Goal: Obtain resource: Obtain resource

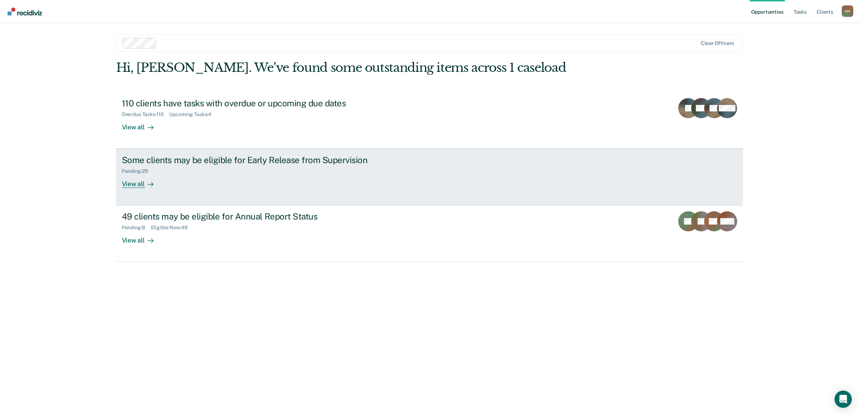
click at [262, 161] on div "Some clients may be eligible for Early Release from Supervision" at bounding box center [248, 160] width 252 height 10
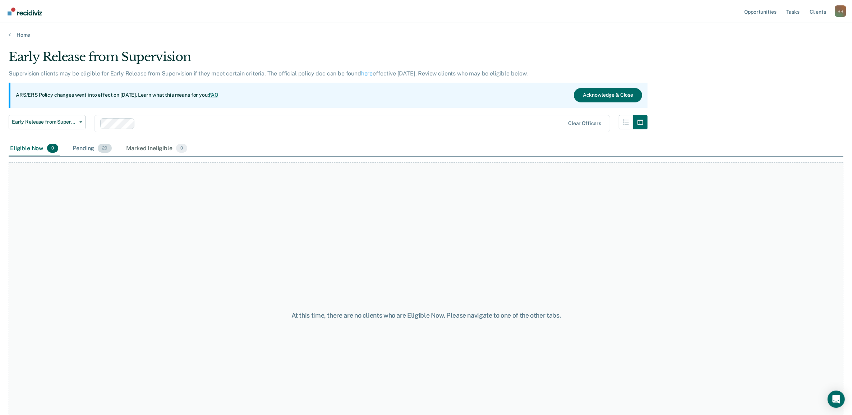
click at [100, 145] on span "29" at bounding box center [105, 148] width 14 height 9
click at [98, 146] on span "29" at bounding box center [105, 148] width 14 height 9
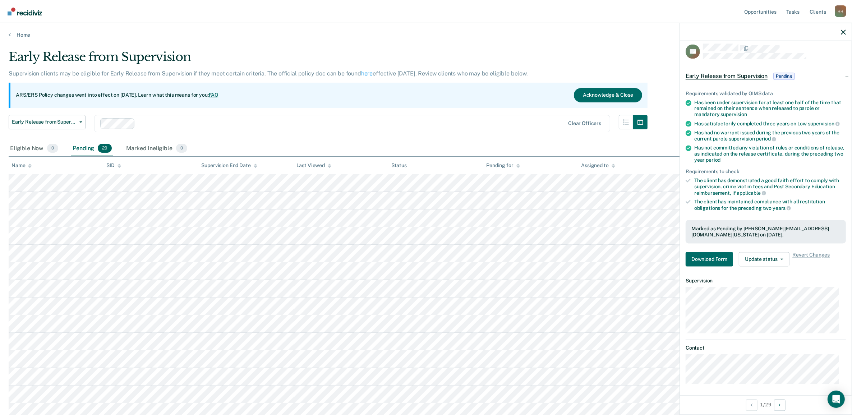
scroll to position [8, 0]
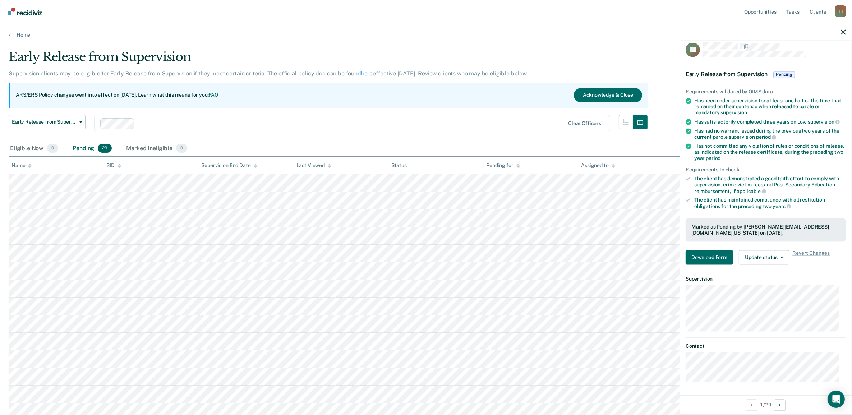
click at [225, 148] on div "Eligible Now 0 Pending 29 Marked Ineligible 0" at bounding box center [426, 149] width 835 height 16
click at [0, 135] on html "Looks like you’re using Internet Explorer 11. For faster loading and a better e…" at bounding box center [426, 207] width 852 height 415
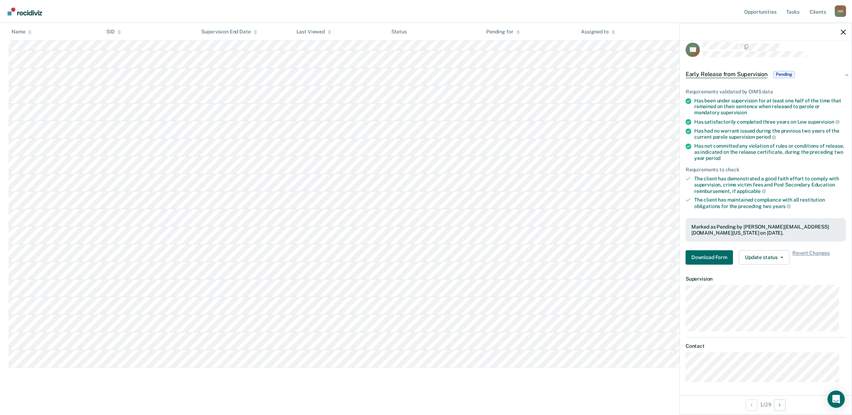
scroll to position [321, 0]
click at [777, 404] on button "Next Opportunity" at bounding box center [780, 405] width 12 height 12
click at [755, 405] on button "Previous Opportunity" at bounding box center [752, 405] width 12 height 12
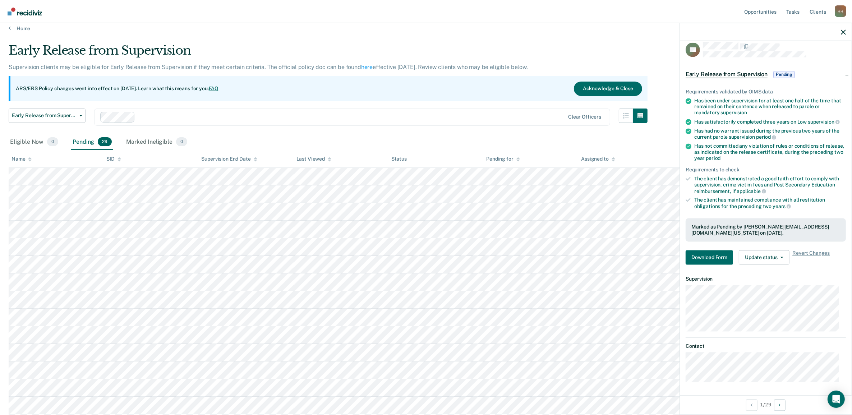
scroll to position [0, 0]
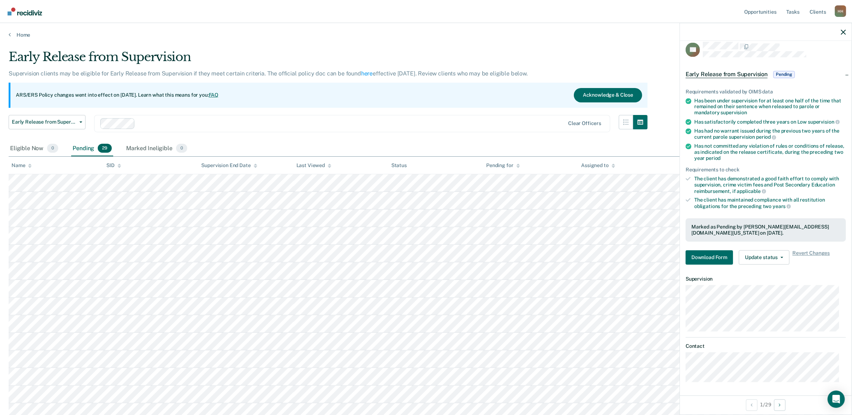
click at [56, 41] on main "Early Release from Supervision Supervision clients may be eligible for Early Re…" at bounding box center [426, 386] width 852 height 697
click at [13, 32] on link "Home" at bounding box center [426, 35] width 835 height 6
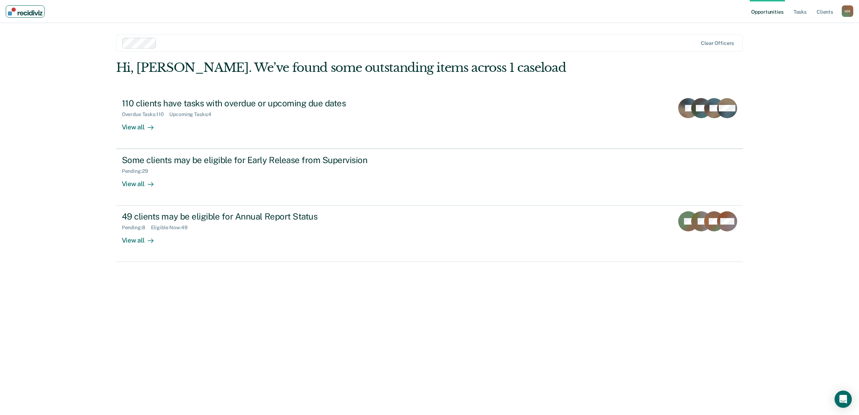
click at [22, 12] on img "Main navigation" at bounding box center [25, 12] width 35 height 8
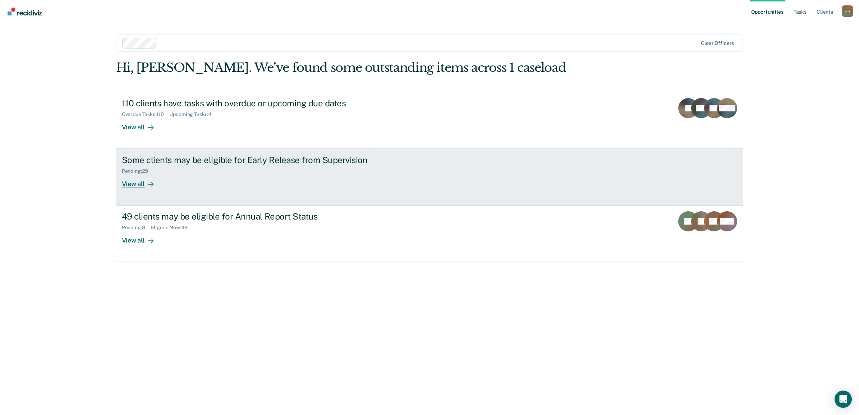
click at [141, 183] on div "View all" at bounding box center [142, 181] width 40 height 14
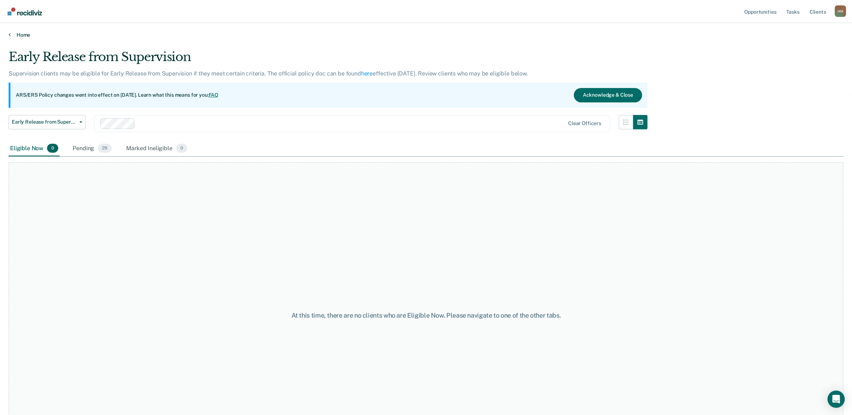
click at [11, 33] on link "Home" at bounding box center [426, 35] width 835 height 6
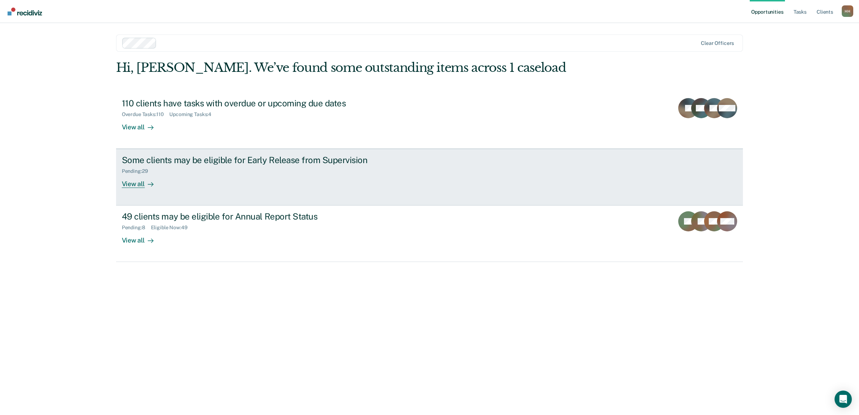
click at [139, 184] on div "View all" at bounding box center [142, 181] width 40 height 14
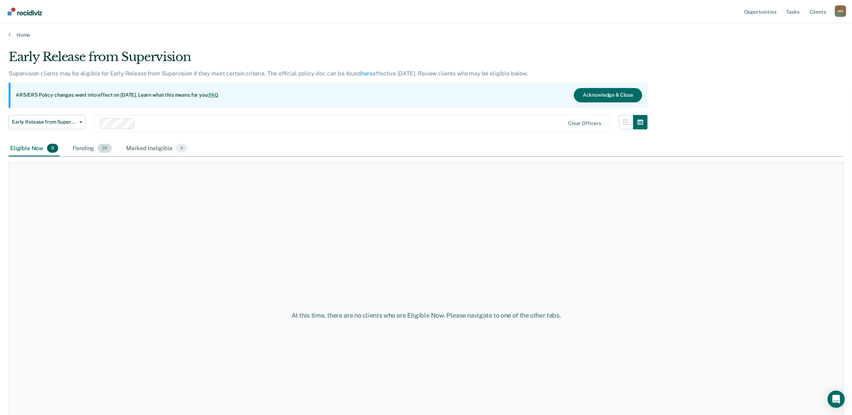
click at [104, 149] on span "29" at bounding box center [105, 148] width 14 height 9
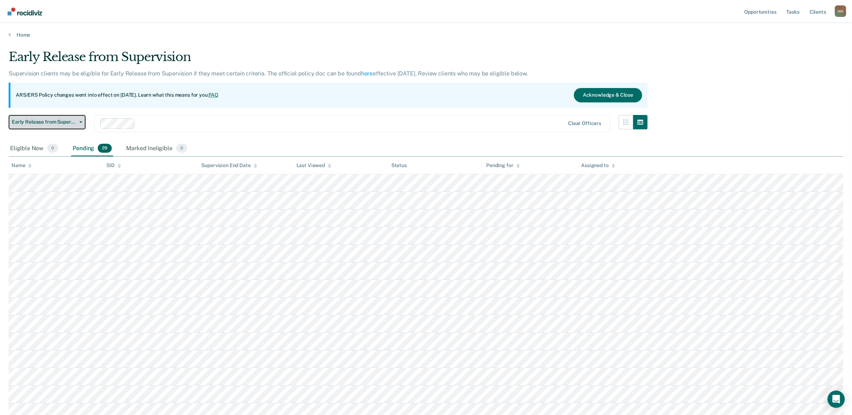
click at [83, 127] on button "Early Release from Supervision" at bounding box center [47, 122] width 77 height 14
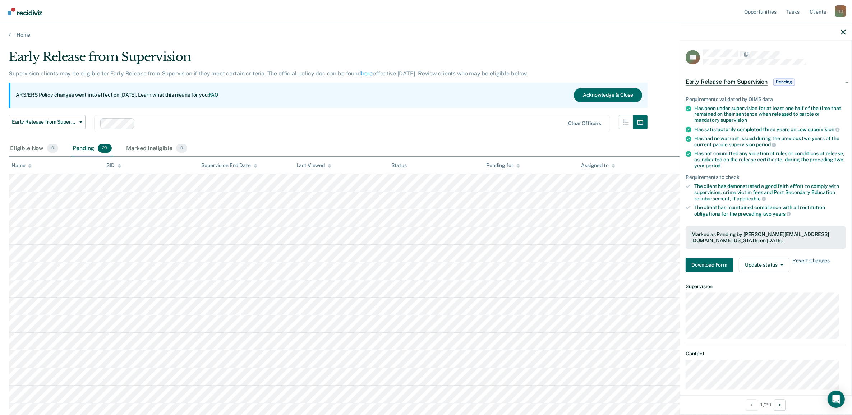
click at [802, 261] on span "Revert Changes" at bounding box center [811, 265] width 37 height 14
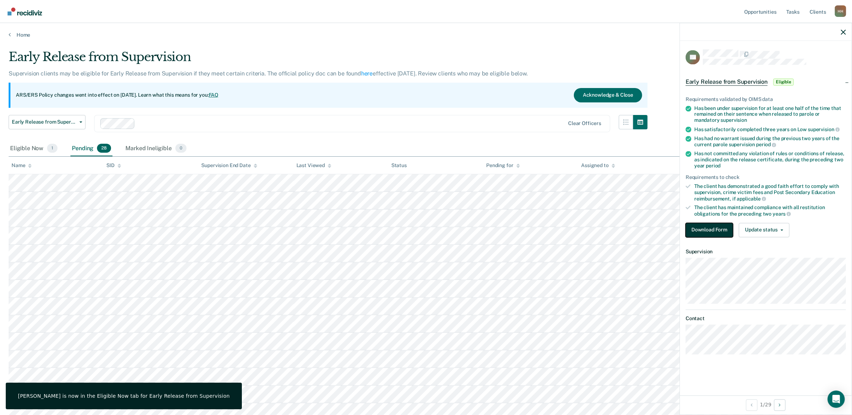
click at [697, 225] on button "Download Form" at bounding box center [709, 230] width 47 height 14
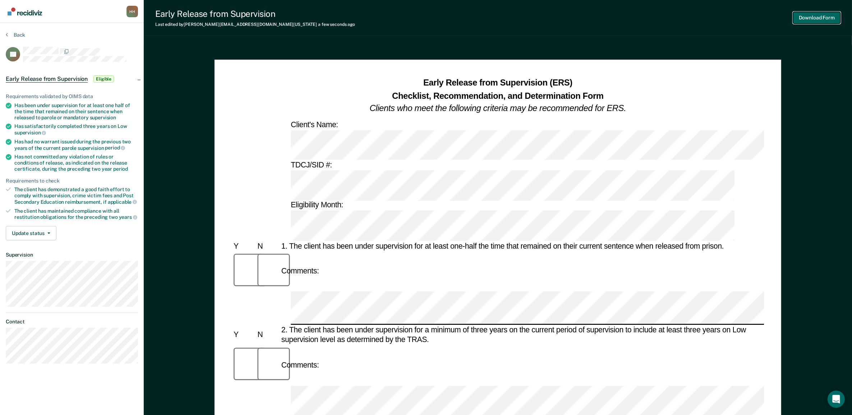
click at [812, 16] on button "Download Form" at bounding box center [816, 18] width 47 height 12
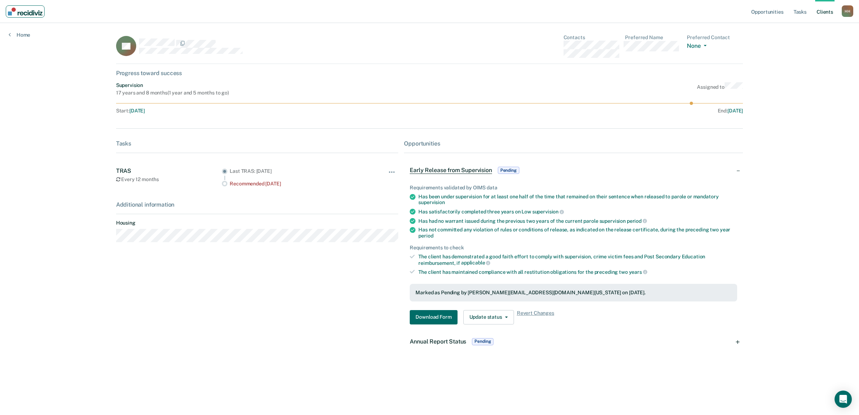
click at [28, 14] on img "Main navigation" at bounding box center [25, 12] width 35 height 8
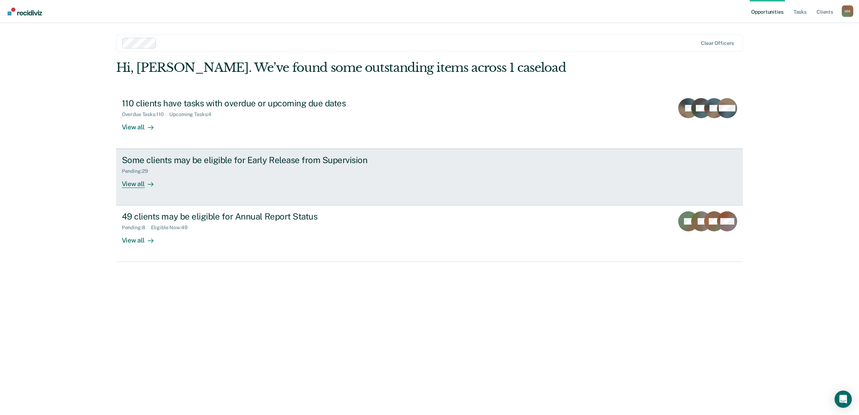
click at [193, 177] on div "Some clients may be eligible for Early Release from Supervision Pending : 29 Vi…" at bounding box center [257, 171] width 270 height 33
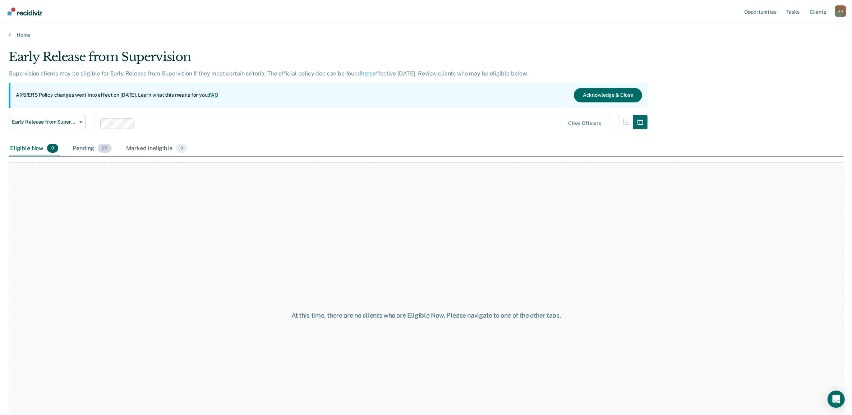
click at [78, 149] on div "Pending 29" at bounding box center [92, 149] width 42 height 16
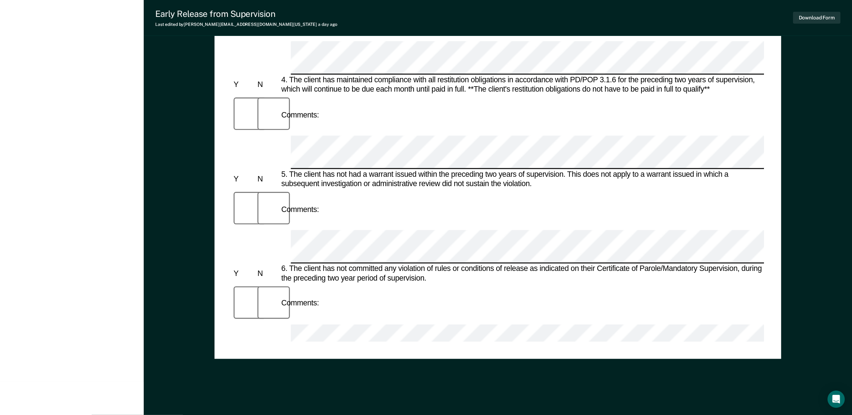
scroll to position [304, 0]
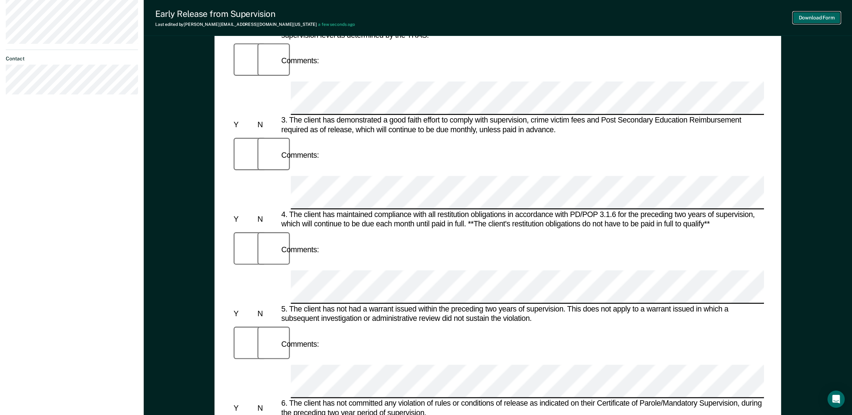
click at [808, 13] on button "Download Form" at bounding box center [816, 18] width 47 height 12
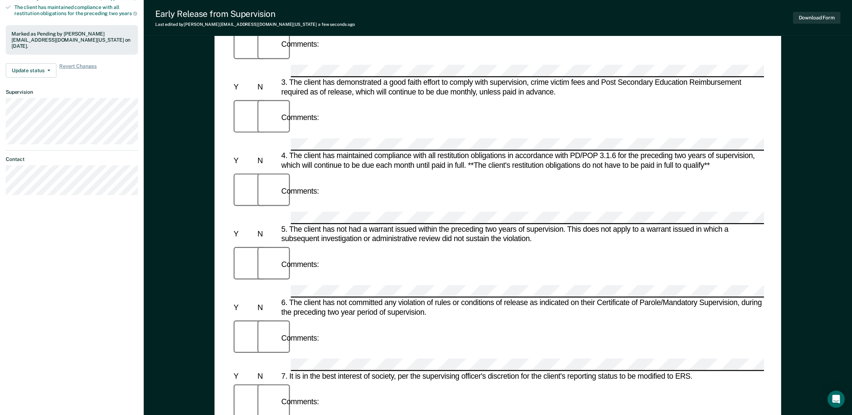
scroll to position [0, 0]
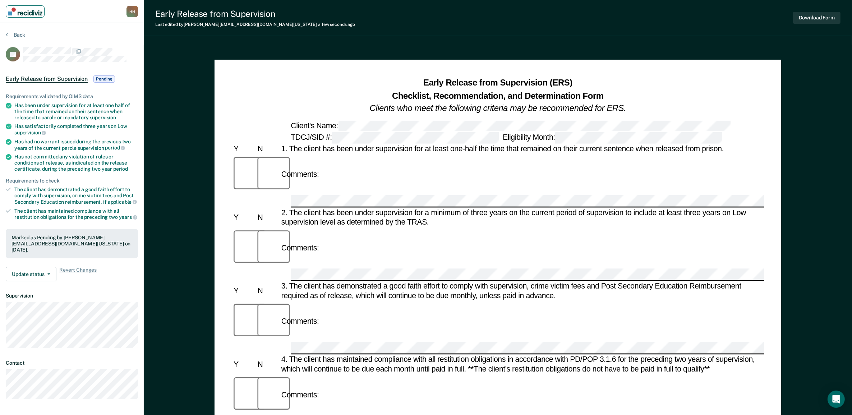
click at [17, 13] on img "Main navigation" at bounding box center [25, 12] width 35 height 8
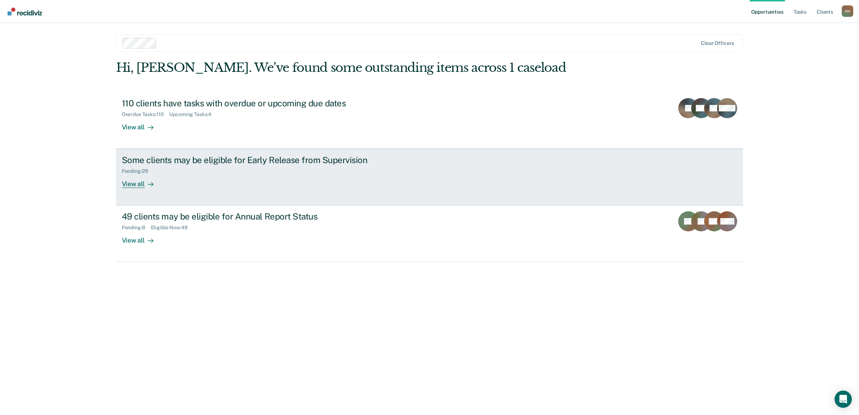
click at [166, 175] on div "Some clients may be eligible for Early Release from Supervision Pending : 29 Vi…" at bounding box center [257, 171] width 270 height 33
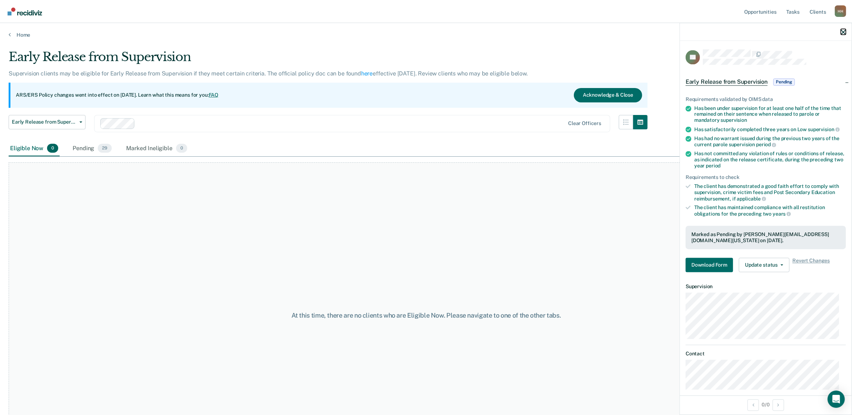
click at [843, 29] on button "button" at bounding box center [843, 32] width 5 height 6
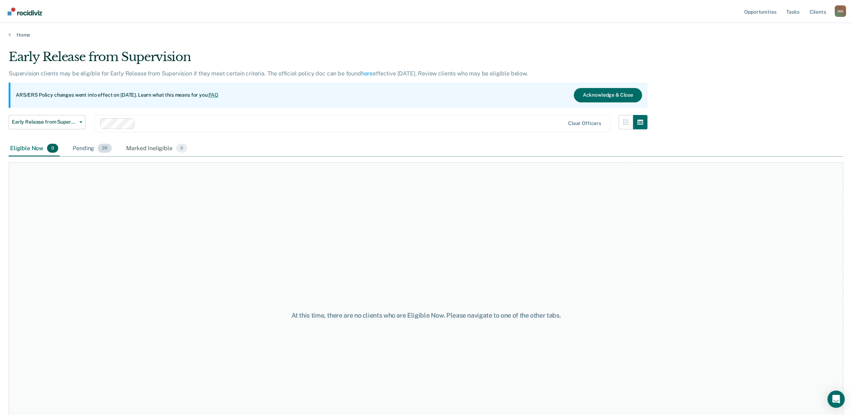
click at [87, 148] on div "Pending 29" at bounding box center [92, 149] width 42 height 16
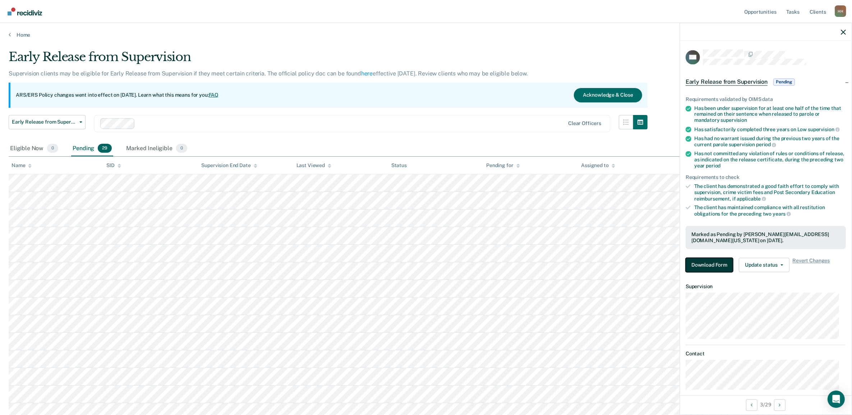
click at [721, 266] on button "Download Form" at bounding box center [709, 265] width 47 height 14
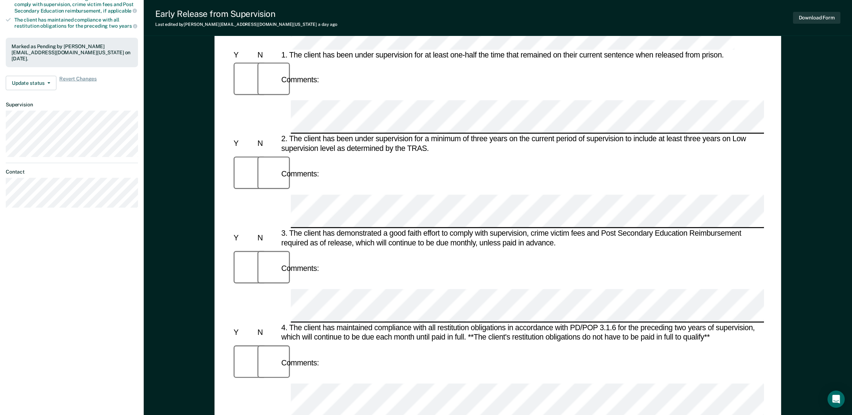
scroll to position [270, 0]
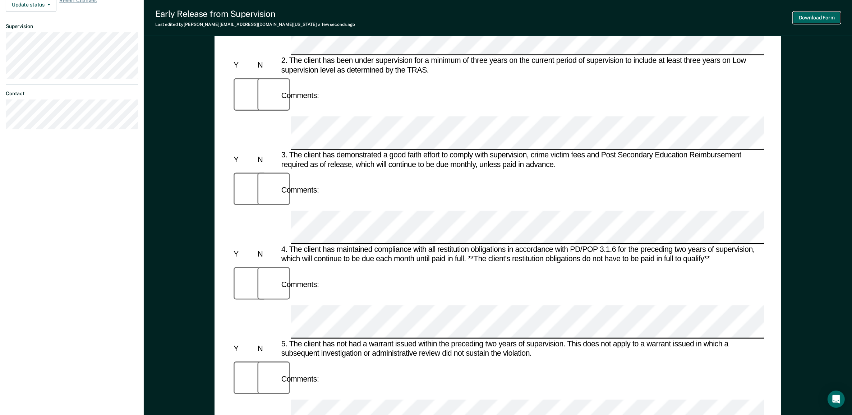
click at [818, 18] on button "Download Form" at bounding box center [816, 18] width 47 height 12
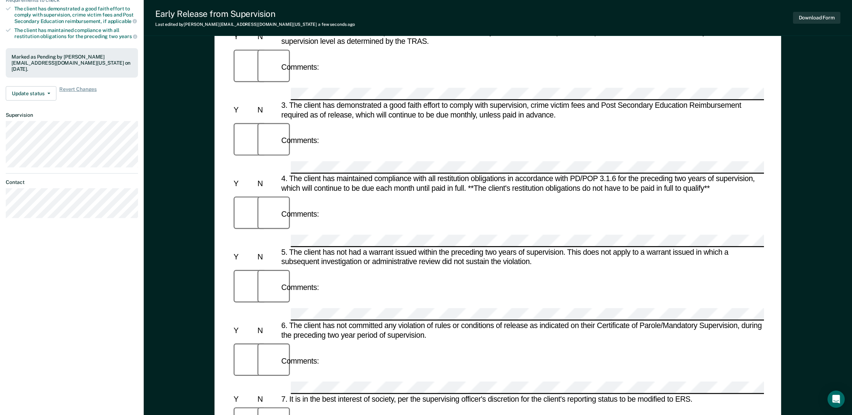
scroll to position [0, 0]
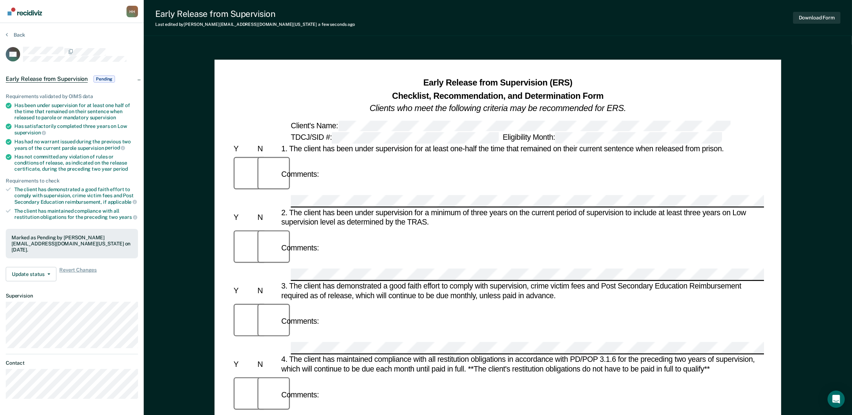
click at [36, 18] on nav "[PERSON_NAME] H H Profile How it works Log Out" at bounding box center [72, 11] width 144 height 23
click at [37, 14] on img "Main navigation" at bounding box center [25, 12] width 35 height 8
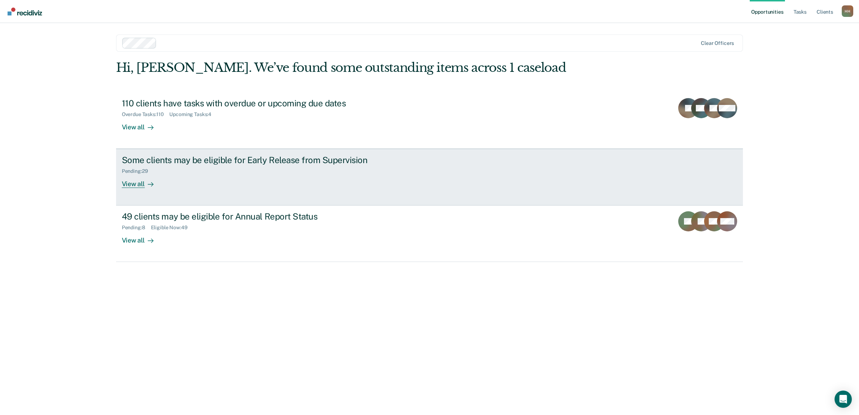
click at [158, 164] on div "Some clients may be eligible for Early Release from Supervision" at bounding box center [248, 160] width 252 height 10
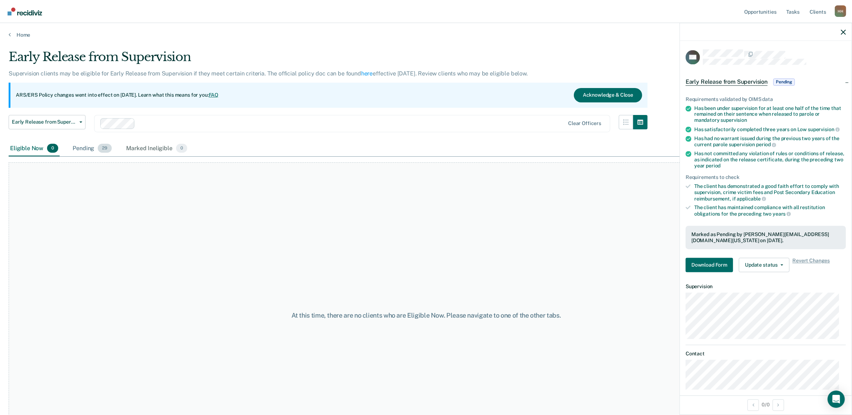
click at [95, 149] on div "Pending 29" at bounding box center [92, 149] width 42 height 16
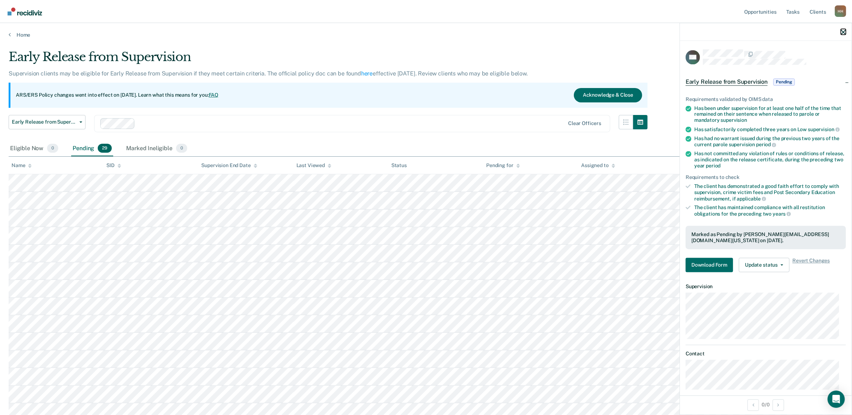
click at [842, 31] on icon "button" at bounding box center [843, 31] width 5 height 5
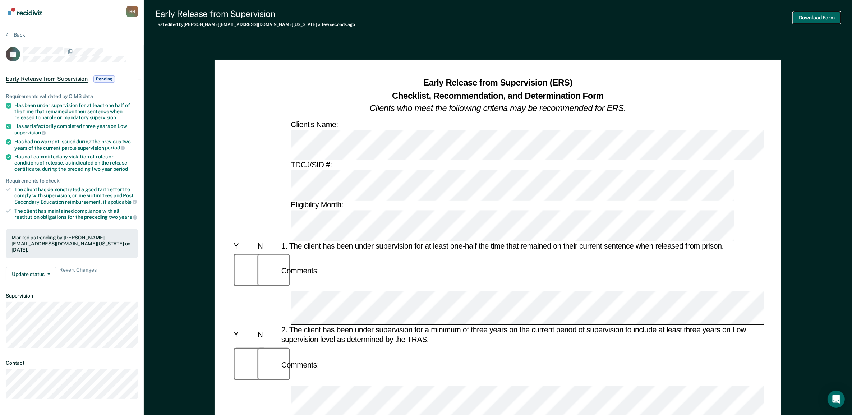
click at [813, 20] on button "Download Form" at bounding box center [816, 18] width 47 height 12
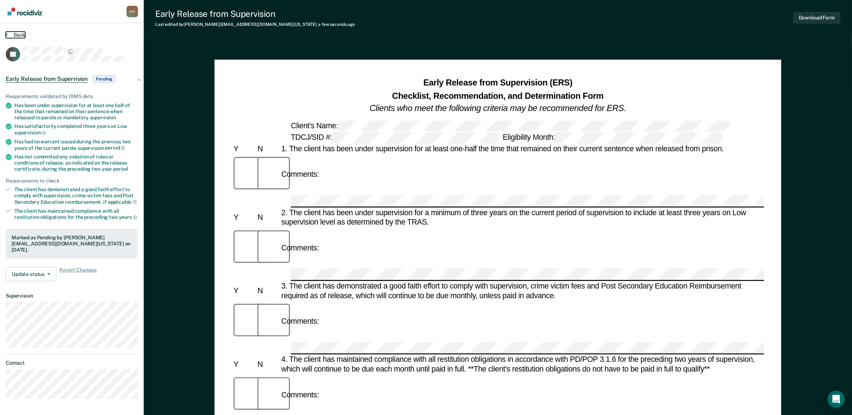
click at [21, 36] on button "Back" at bounding box center [15, 35] width 19 height 6
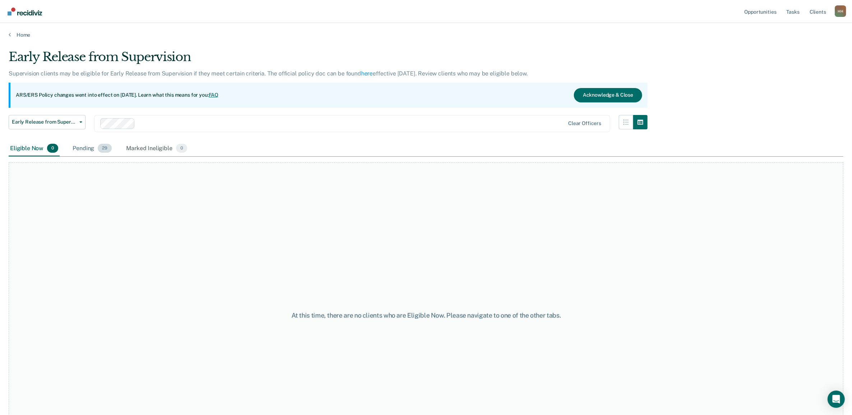
click at [100, 148] on span "29" at bounding box center [105, 148] width 14 height 9
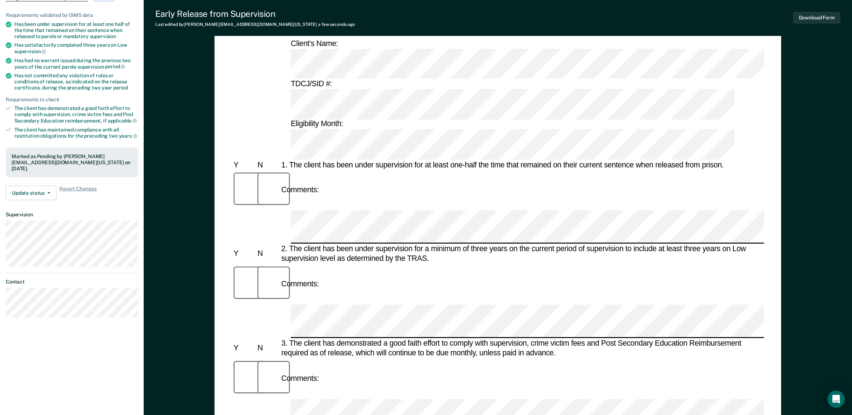
scroll to position [45, 0]
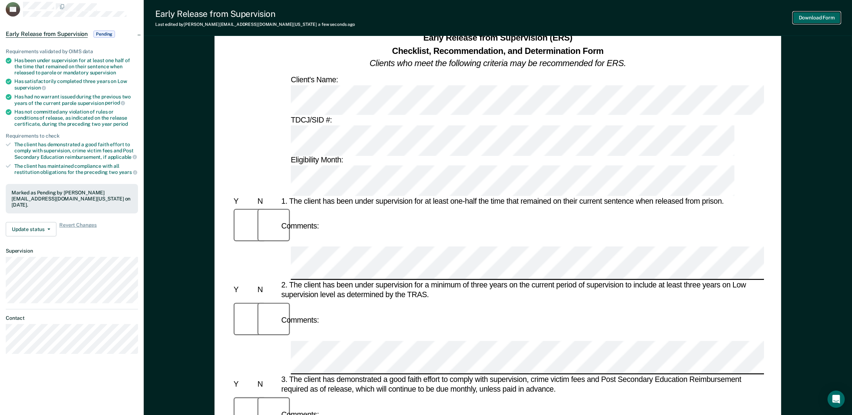
click at [812, 16] on button "Download Form" at bounding box center [816, 18] width 47 height 12
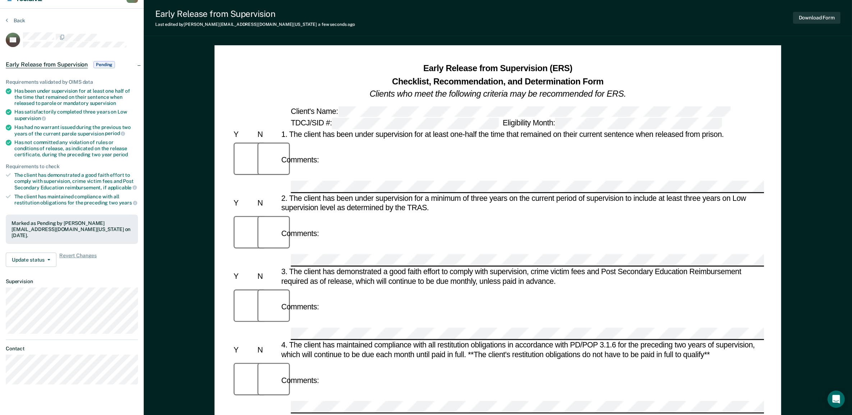
scroll to position [0, 0]
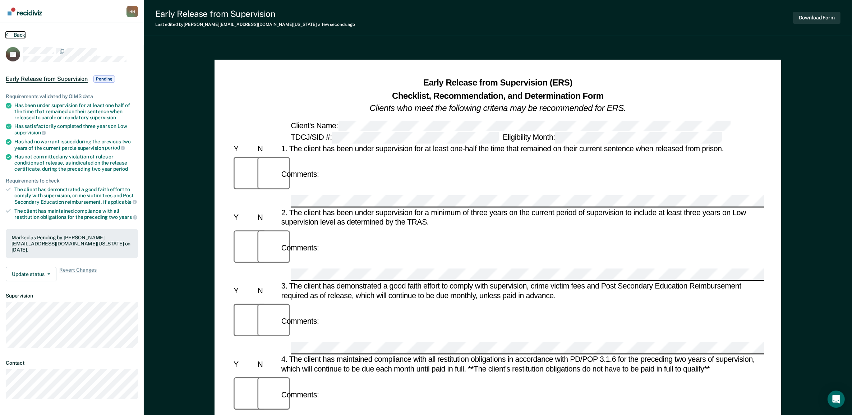
click at [13, 33] on button "Back" at bounding box center [15, 35] width 19 height 6
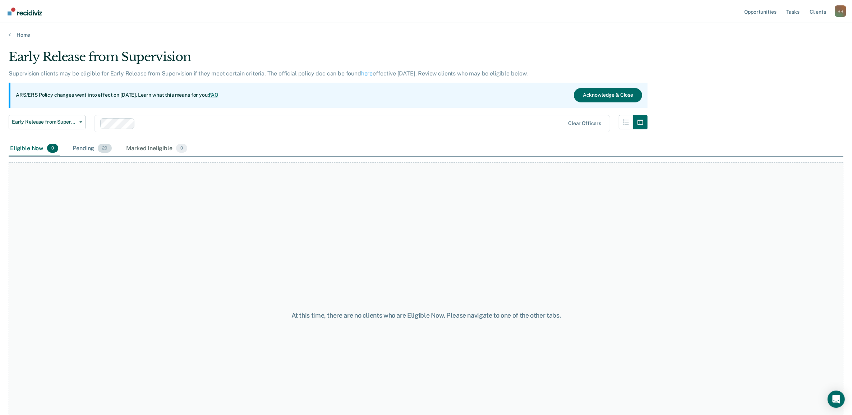
click at [88, 150] on div "Pending 29" at bounding box center [92, 149] width 42 height 16
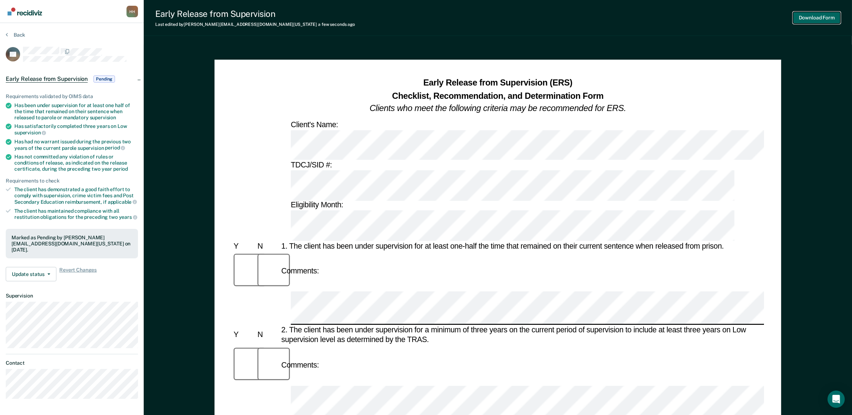
click at [811, 17] on button "Download Form" at bounding box center [816, 18] width 47 height 12
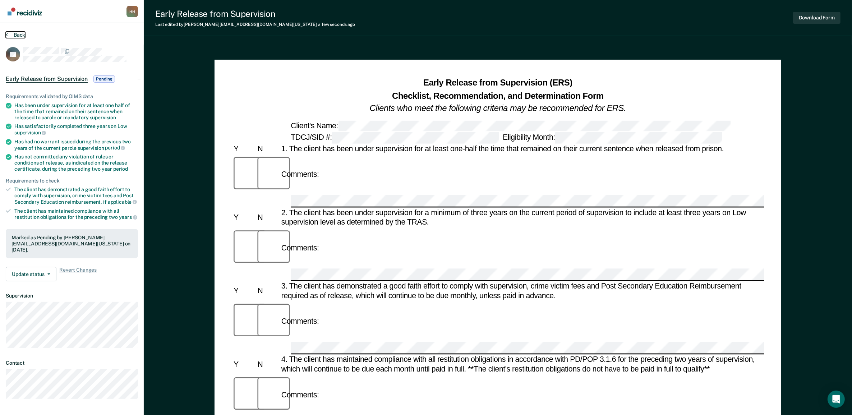
click at [18, 37] on button "Back" at bounding box center [15, 35] width 19 height 6
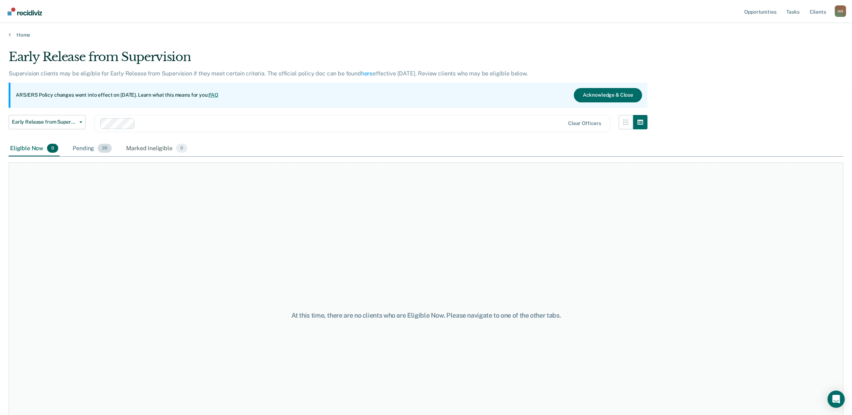
click at [95, 145] on div "Pending 29" at bounding box center [92, 149] width 42 height 16
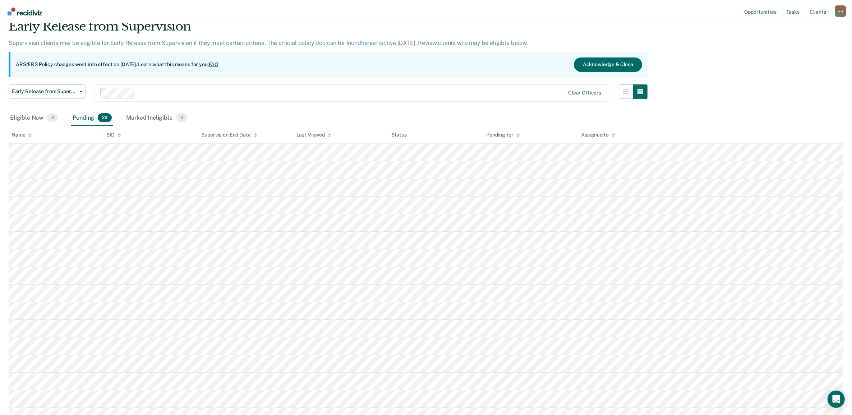
scroll to position [45, 0]
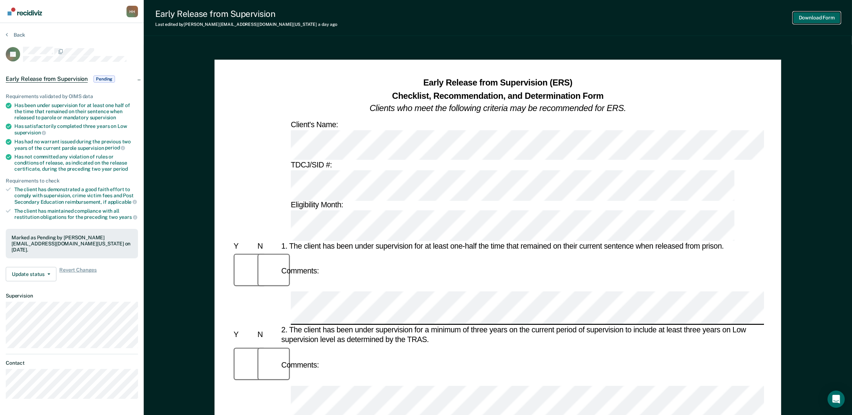
click at [806, 20] on button "Download Form" at bounding box center [816, 18] width 47 height 12
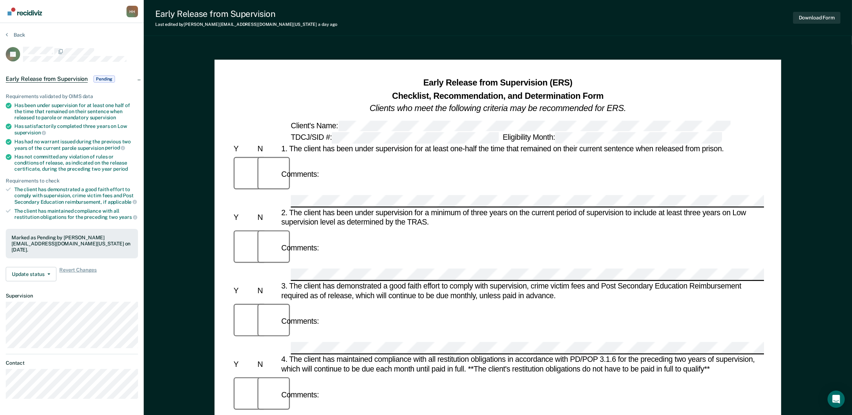
click at [16, 30] on section "Back LF Early Release from Supervision Pending Requirements validated by OIMS d…" at bounding box center [72, 218] width 144 height 390
click at [16, 34] on button "Back" at bounding box center [15, 35] width 19 height 6
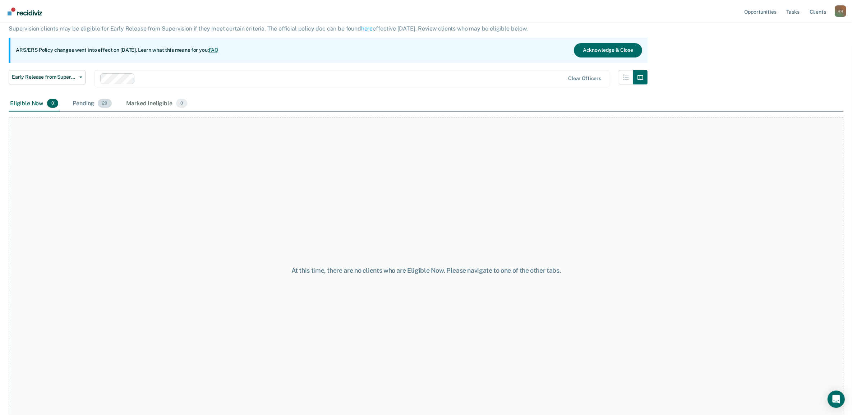
click at [82, 99] on div "Pending 29" at bounding box center [92, 104] width 42 height 16
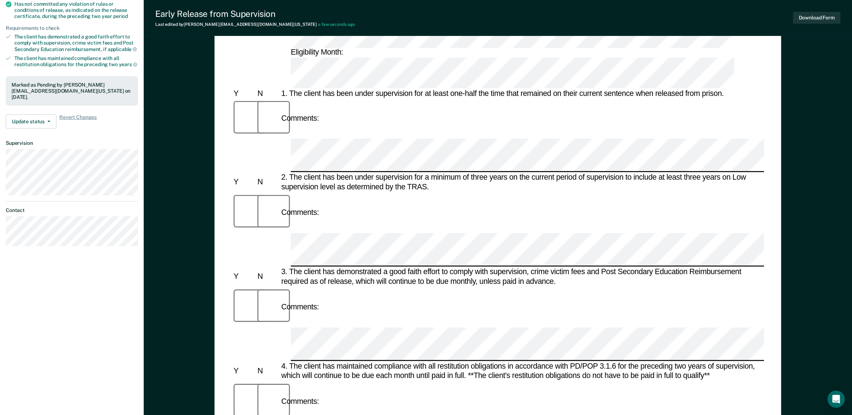
scroll to position [90, 0]
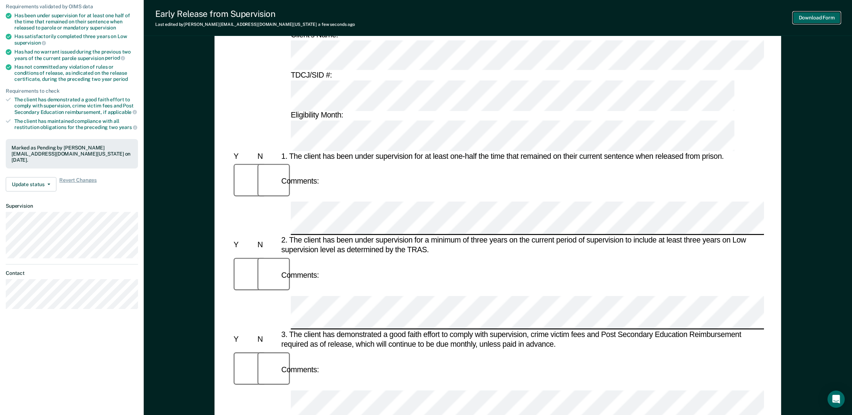
click at [804, 17] on button "Download Form" at bounding box center [816, 18] width 47 height 12
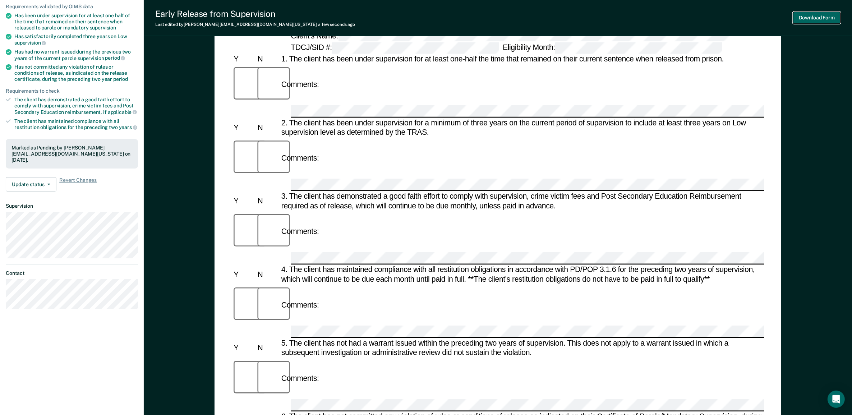
click at [814, 16] on button "Download Form" at bounding box center [816, 18] width 47 height 12
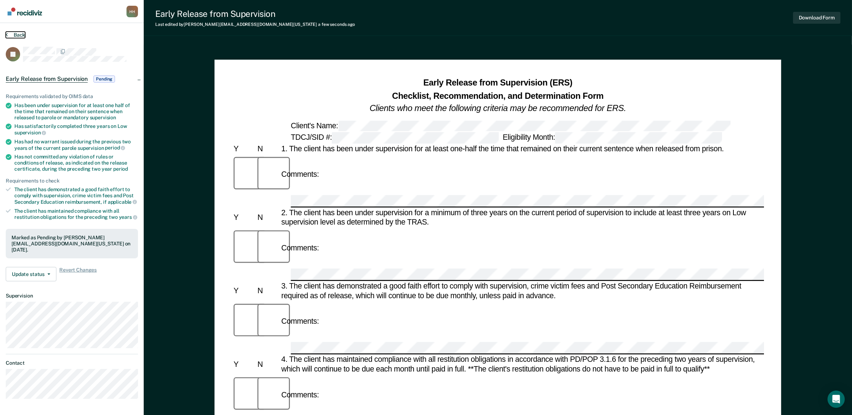
click at [18, 36] on button "Back" at bounding box center [15, 35] width 19 height 6
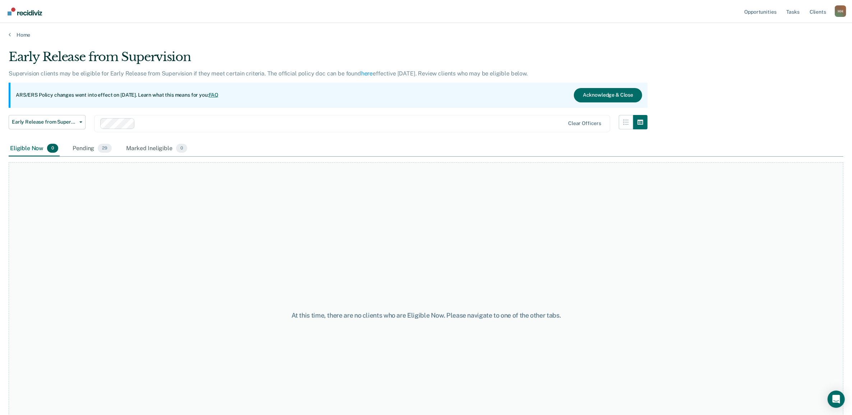
scroll to position [45, 0]
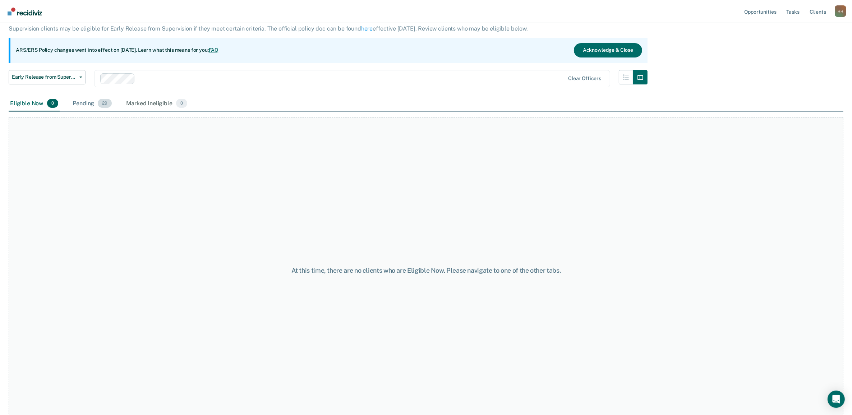
click at [97, 101] on div "Pending 29" at bounding box center [92, 104] width 42 height 16
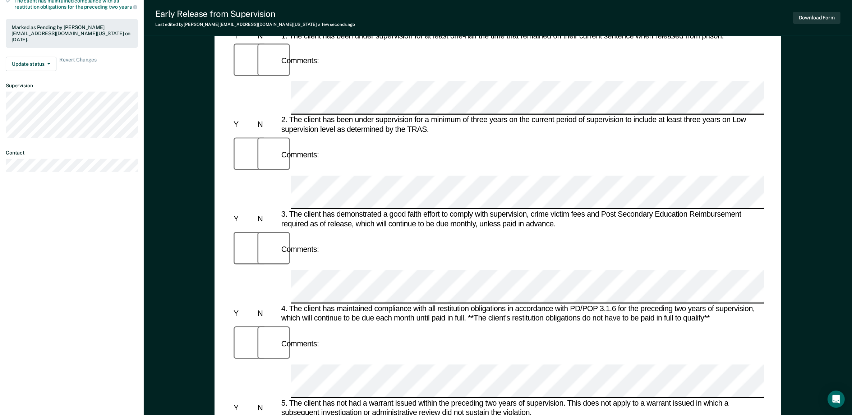
scroll to position [225, 0]
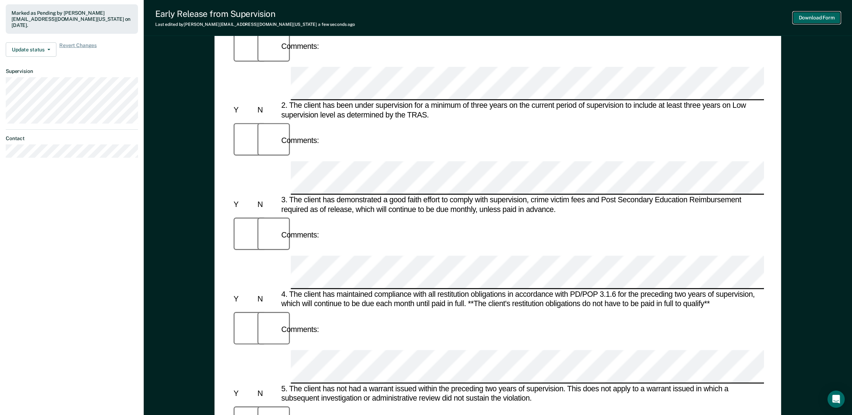
click at [802, 17] on button "Download Form" at bounding box center [816, 18] width 47 height 12
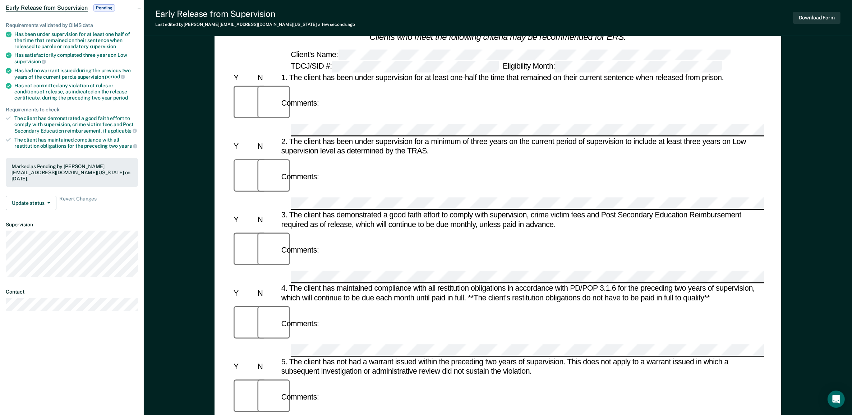
scroll to position [0, 0]
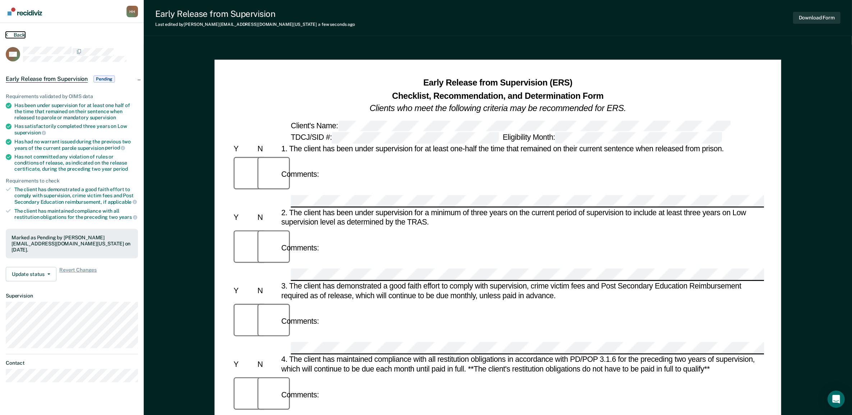
click at [15, 35] on button "Back" at bounding box center [15, 35] width 19 height 6
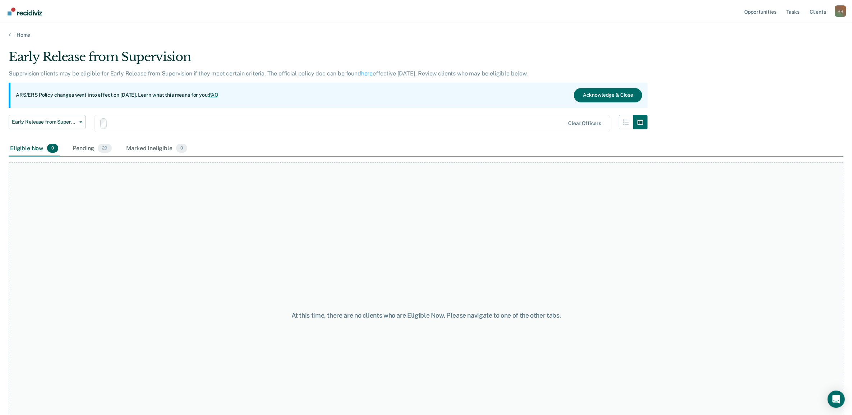
scroll to position [45, 0]
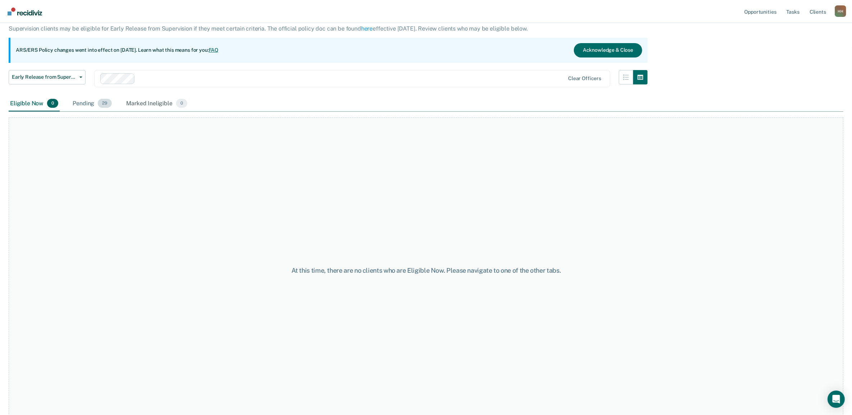
click at [96, 101] on div "Pending 29" at bounding box center [92, 104] width 42 height 16
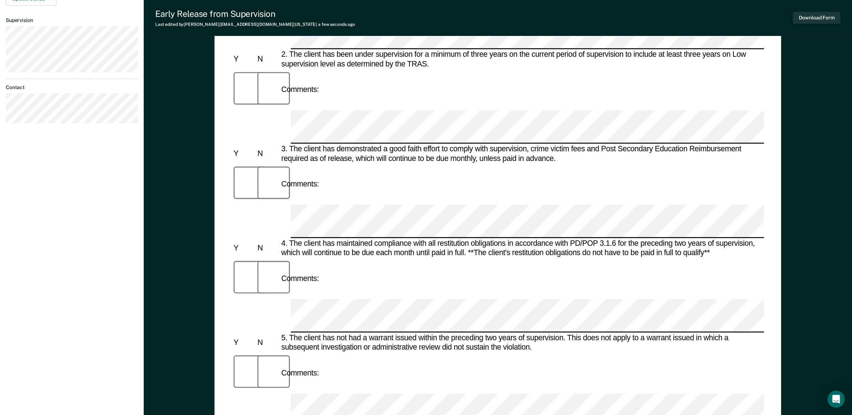
scroll to position [260, 0]
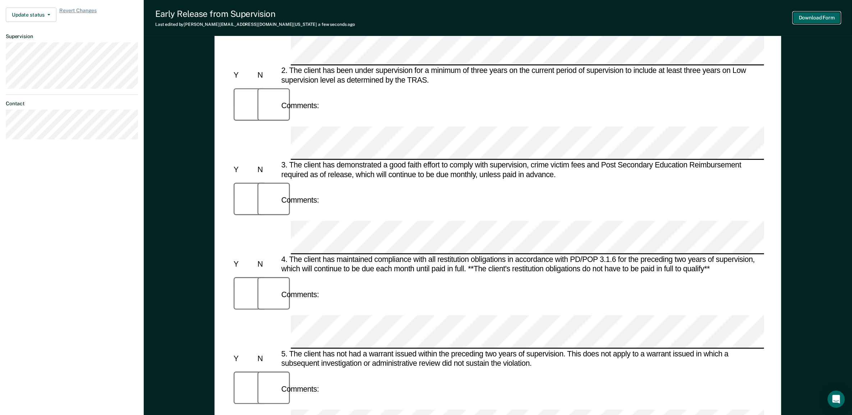
click at [798, 15] on button "Download Form" at bounding box center [816, 18] width 47 height 12
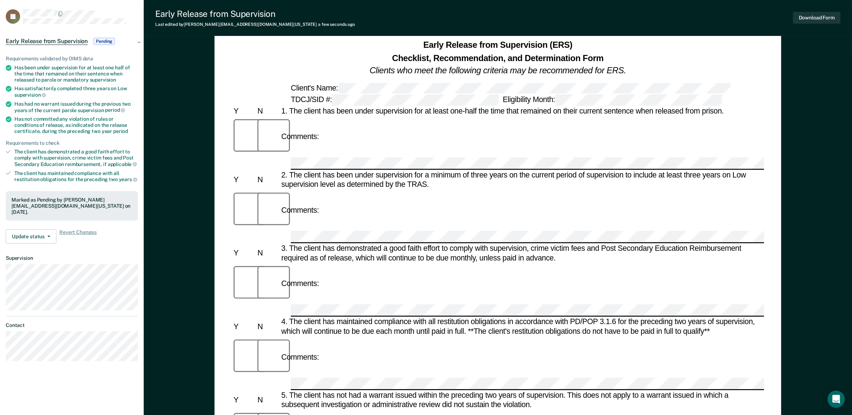
scroll to position [0, 0]
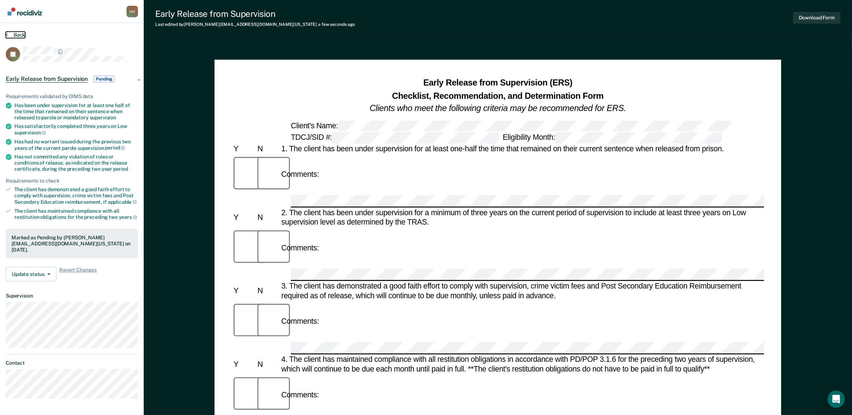
click at [19, 36] on button "Back" at bounding box center [15, 35] width 19 height 6
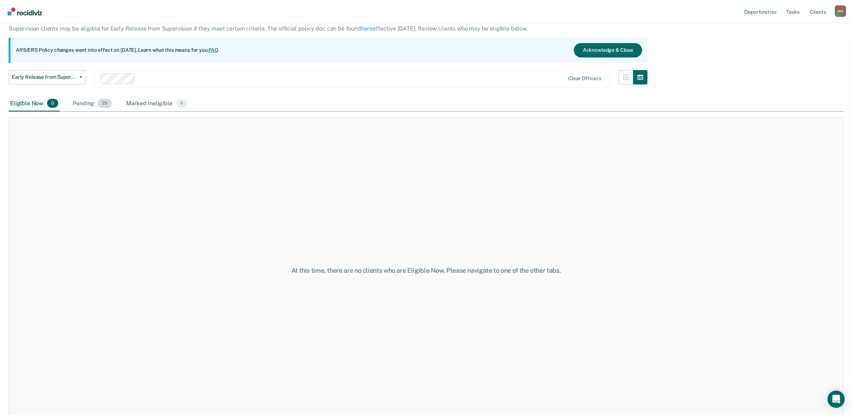
click at [96, 104] on div "Pending 29" at bounding box center [92, 104] width 42 height 16
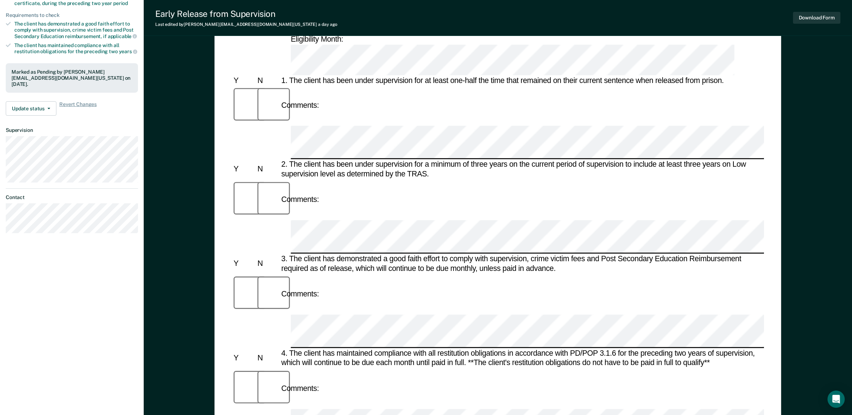
scroll to position [225, 0]
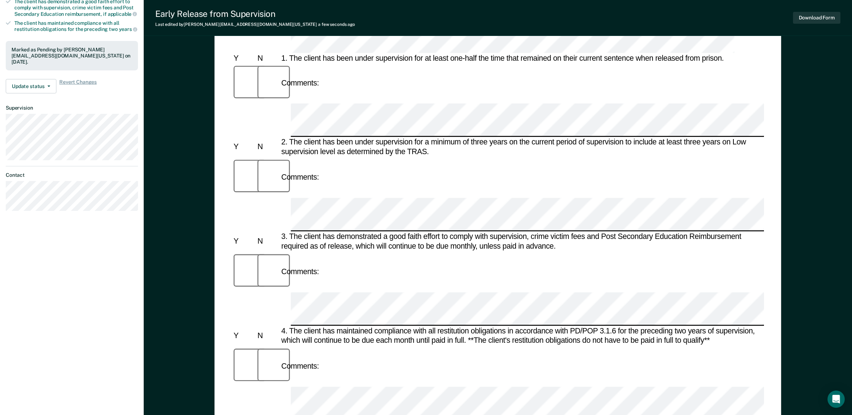
scroll to position [270, 0]
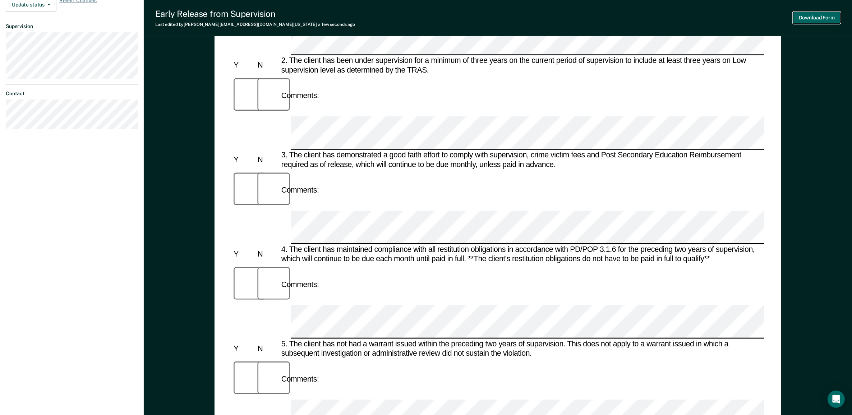
click at [822, 14] on button "Download Form" at bounding box center [816, 18] width 47 height 12
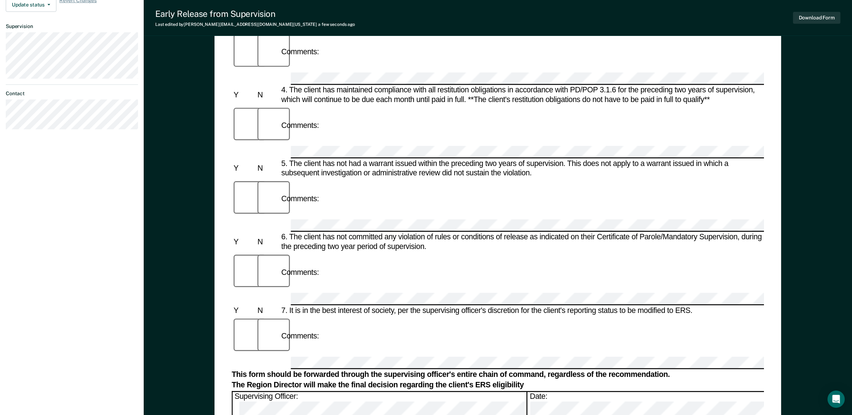
scroll to position [0, 0]
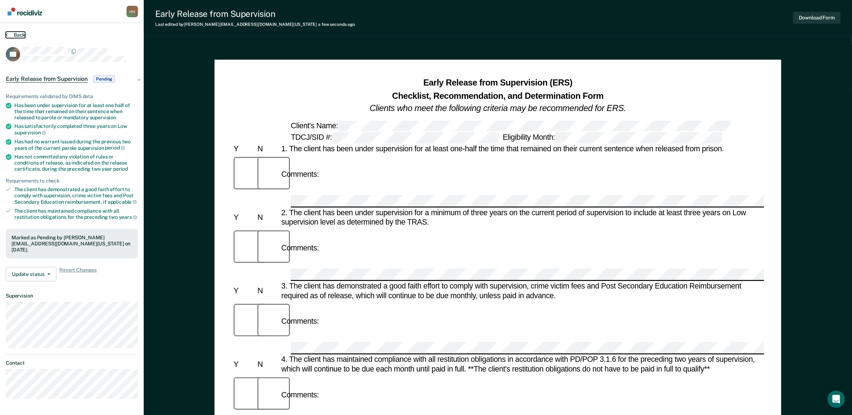
click at [19, 35] on button "Back" at bounding box center [15, 35] width 19 height 6
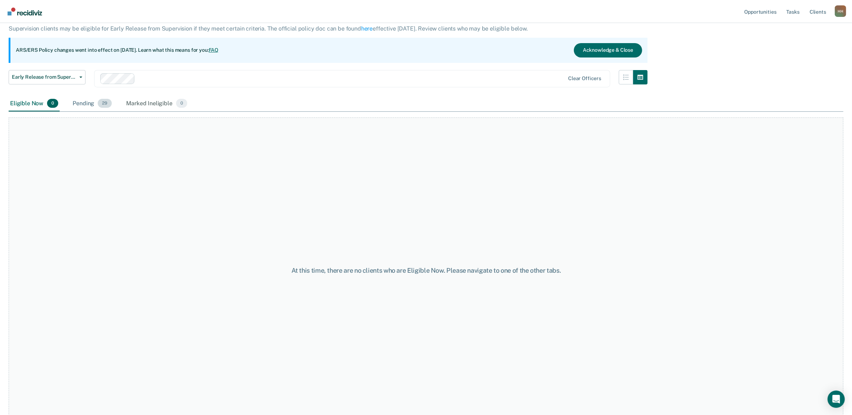
click at [95, 105] on div "Pending 29" at bounding box center [92, 104] width 42 height 16
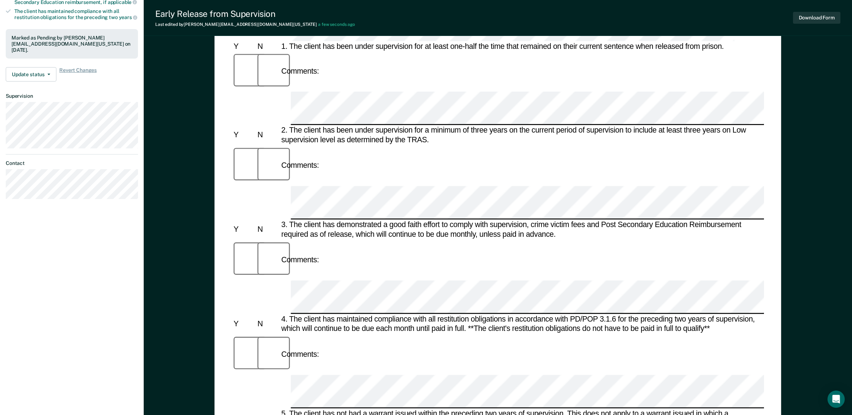
scroll to position [315, 0]
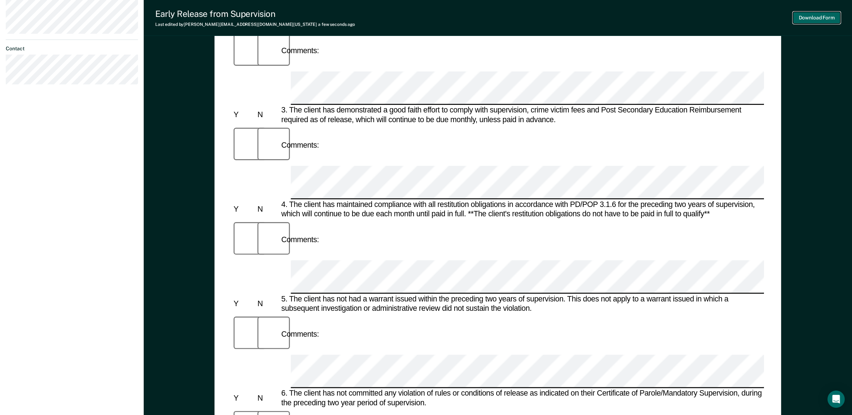
click at [813, 18] on button "Download Form" at bounding box center [816, 18] width 47 height 12
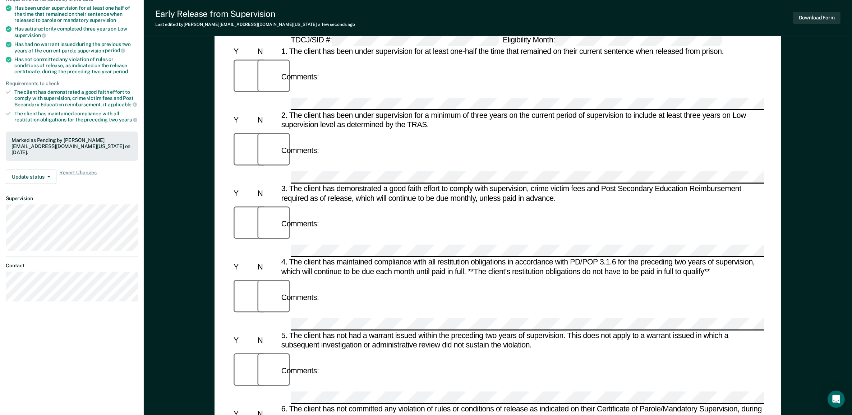
scroll to position [0, 0]
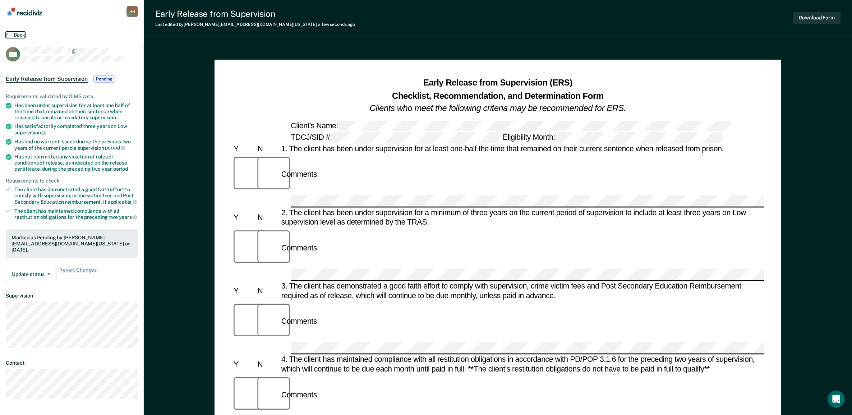
click at [19, 32] on button "Back" at bounding box center [15, 35] width 19 height 6
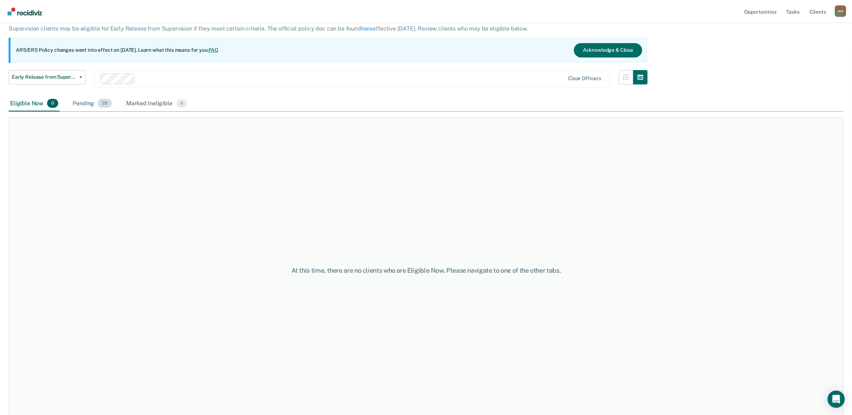
click at [99, 105] on span "29" at bounding box center [105, 103] width 14 height 9
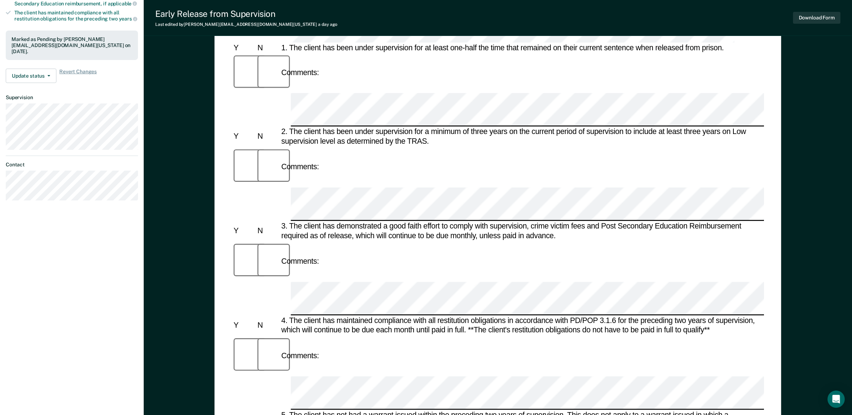
scroll to position [315, 0]
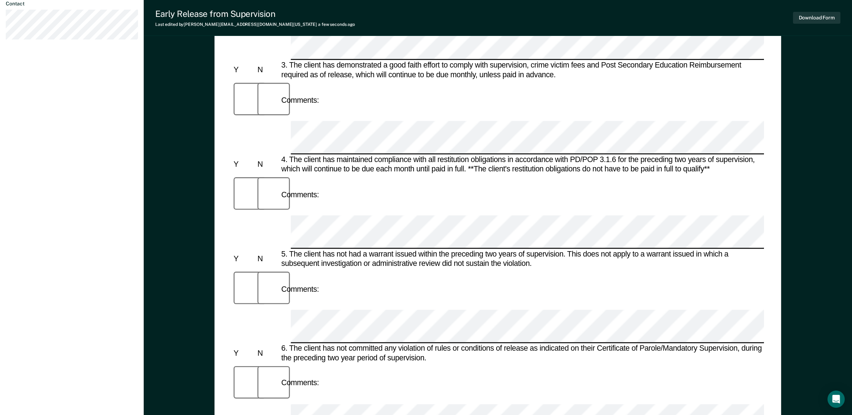
scroll to position [0, 0]
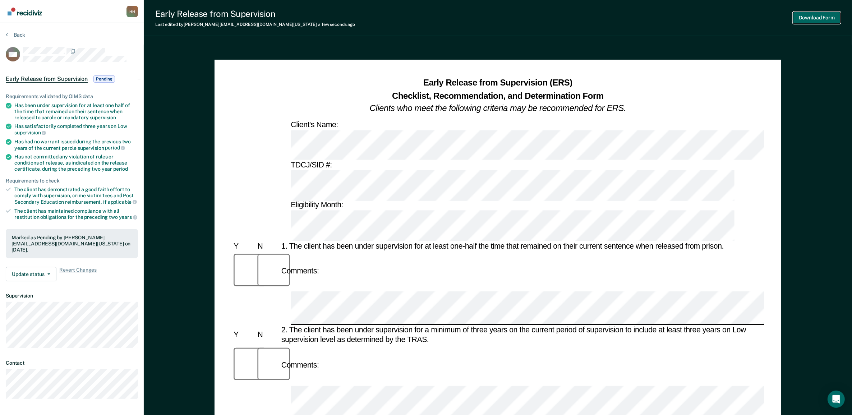
click at [824, 18] on button "Download Form" at bounding box center [816, 18] width 47 height 12
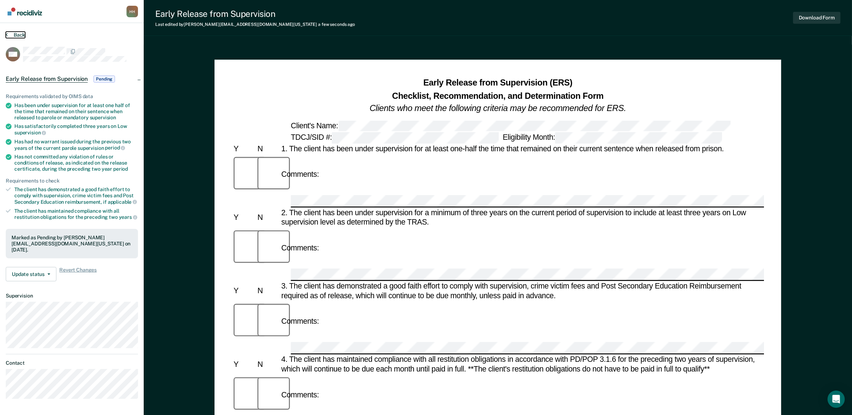
click at [19, 37] on button "Back" at bounding box center [15, 35] width 19 height 6
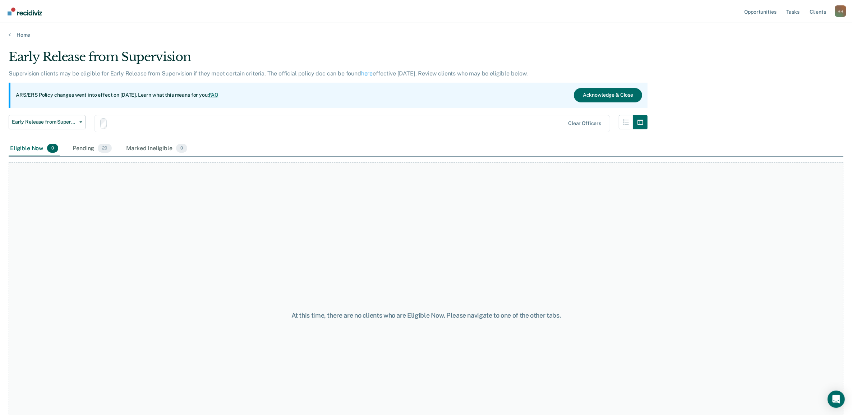
scroll to position [45, 0]
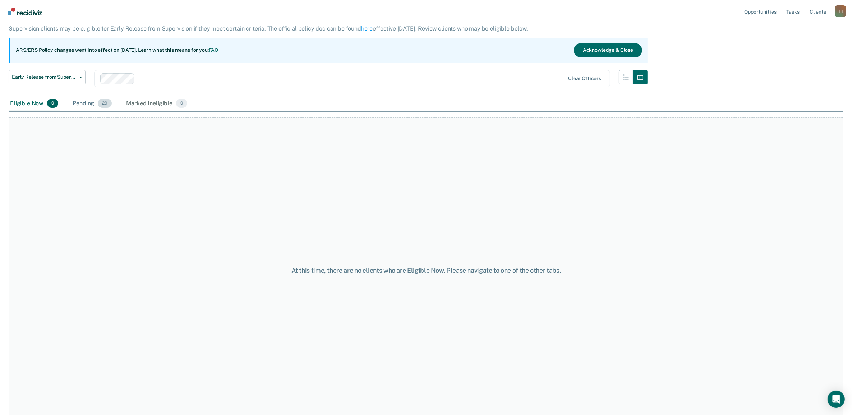
click at [101, 100] on span "29" at bounding box center [105, 103] width 14 height 9
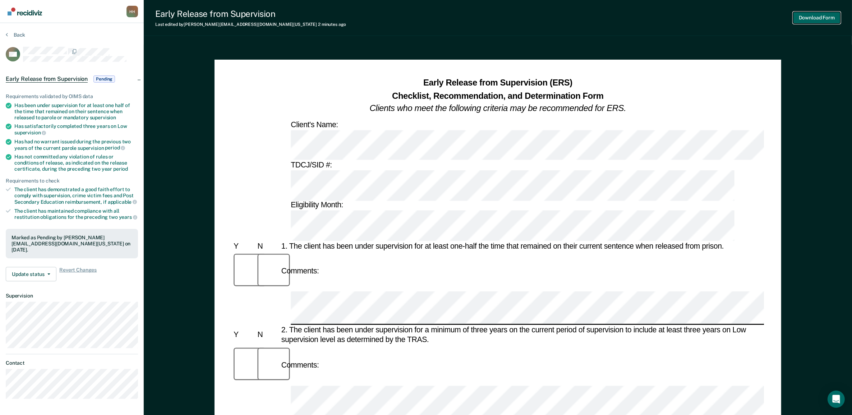
click at [818, 15] on button "Download Form" at bounding box center [816, 18] width 47 height 12
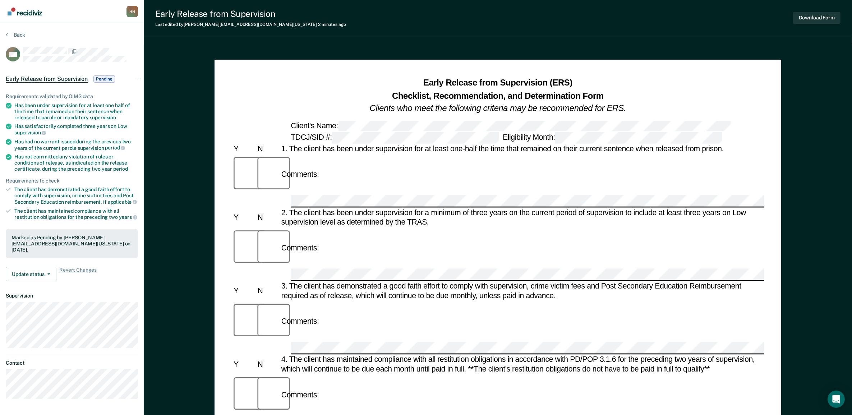
click at [15, 30] on section "Back MO Early Release from Supervision Pending Requirements validated by OIMS d…" at bounding box center [72, 218] width 144 height 390
click at [18, 33] on button "Back" at bounding box center [15, 35] width 19 height 6
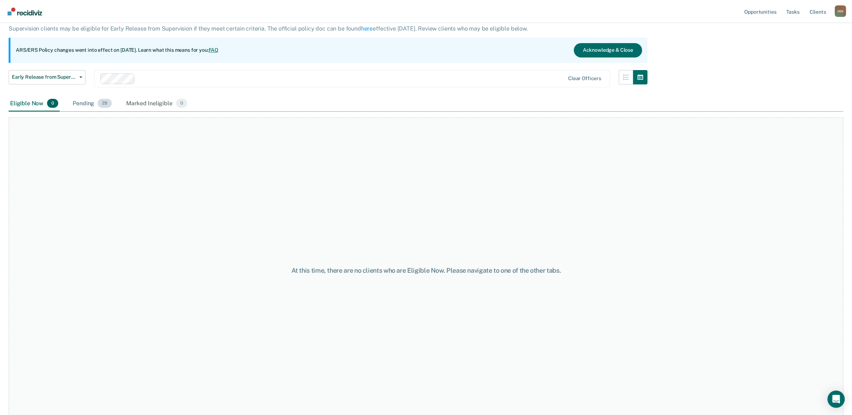
click at [80, 104] on div "Pending 29" at bounding box center [92, 104] width 42 height 16
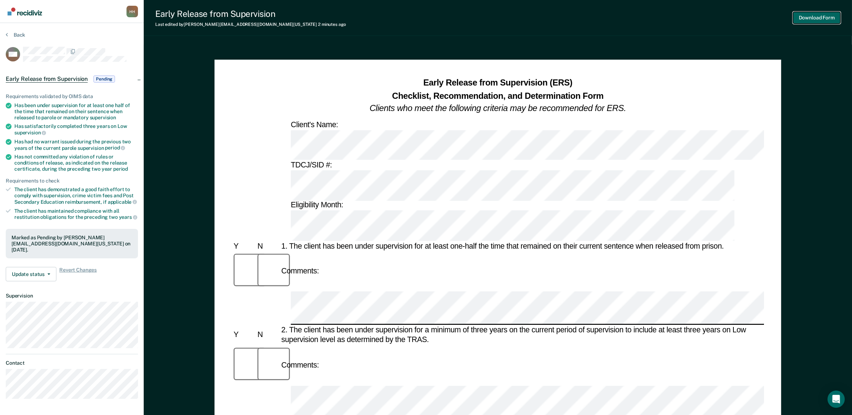
click at [818, 15] on button "Download Form" at bounding box center [816, 18] width 47 height 12
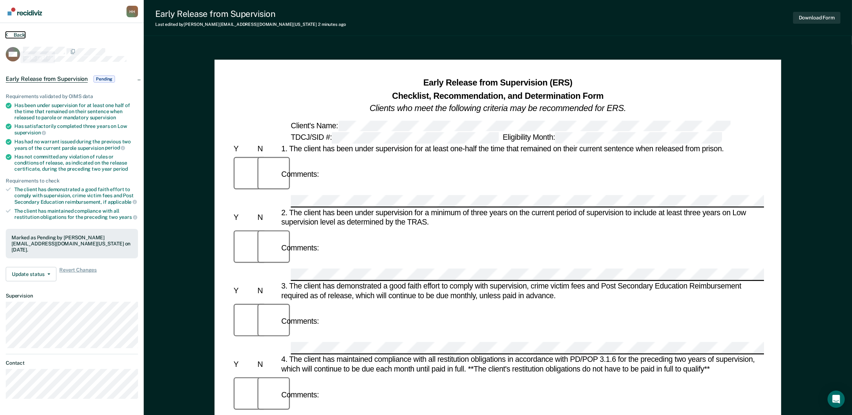
click at [14, 35] on button "Back" at bounding box center [15, 35] width 19 height 6
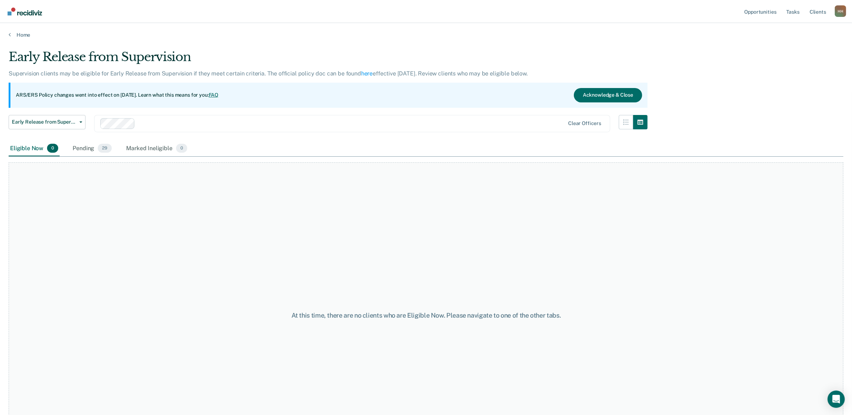
scroll to position [45, 0]
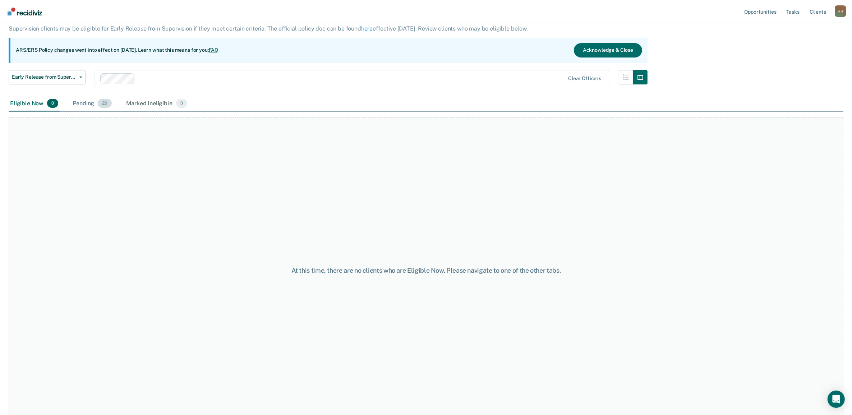
click at [99, 107] on div "Pending 29" at bounding box center [92, 104] width 42 height 16
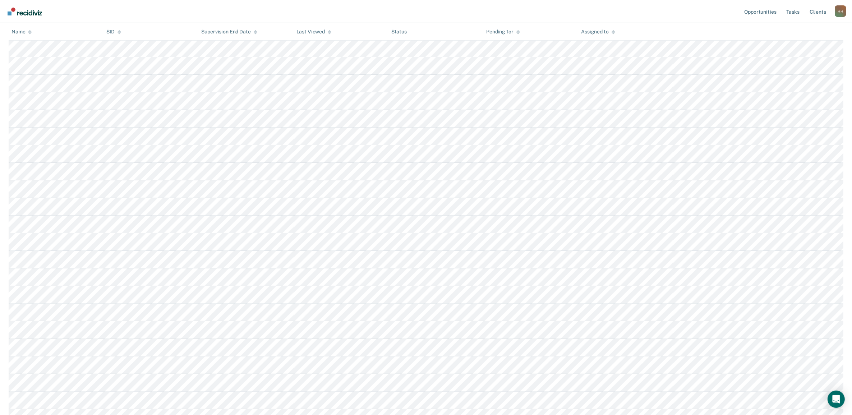
scroll to position [180, 0]
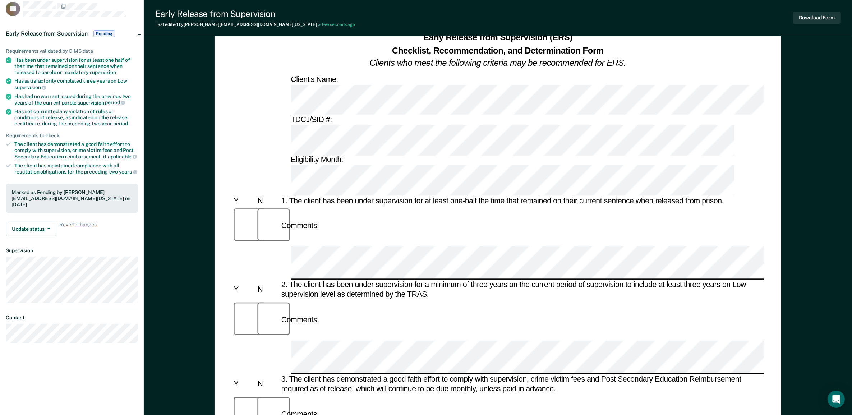
scroll to position [45, 0]
click at [813, 17] on button "Download Form" at bounding box center [816, 18] width 47 height 12
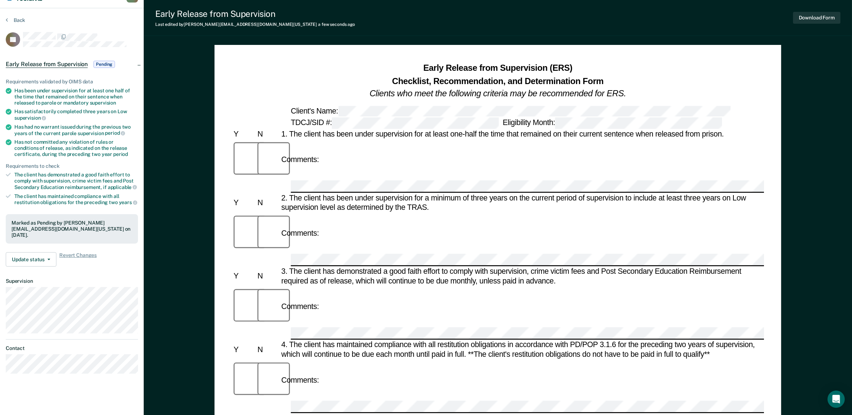
scroll to position [0, 0]
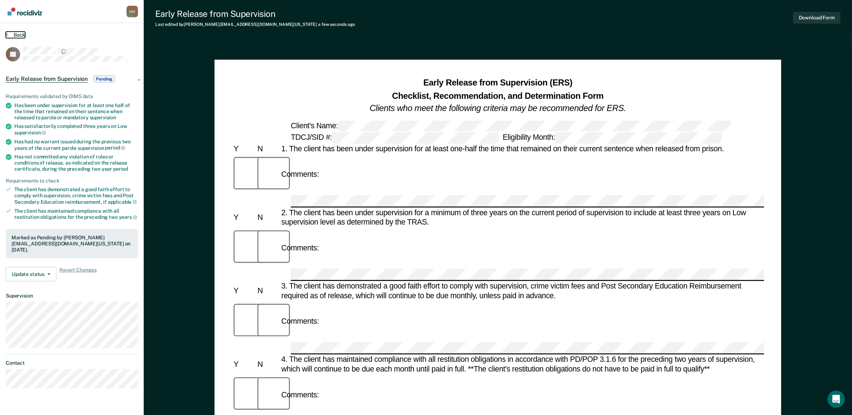
click at [15, 32] on button "Back" at bounding box center [15, 35] width 19 height 6
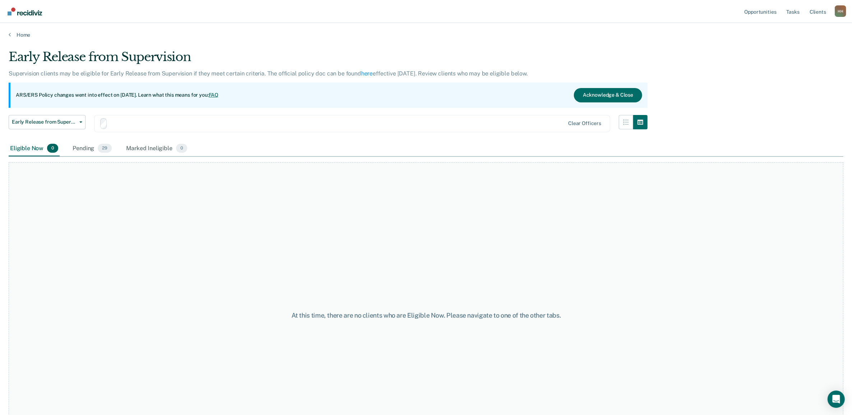
scroll to position [53, 0]
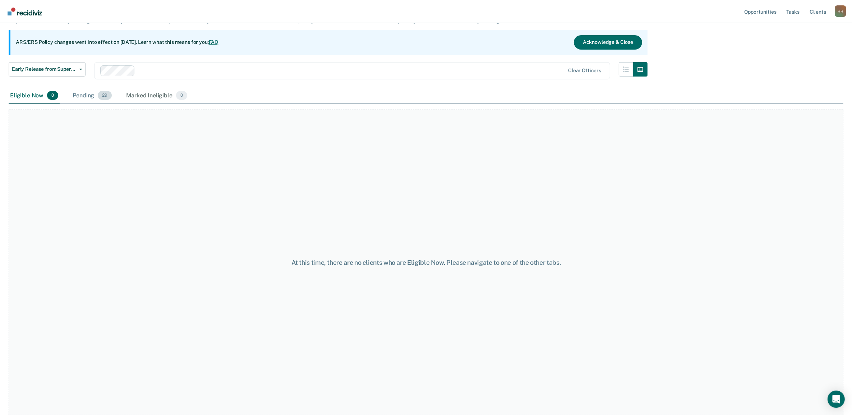
click at [87, 92] on div "Pending 29" at bounding box center [92, 96] width 42 height 16
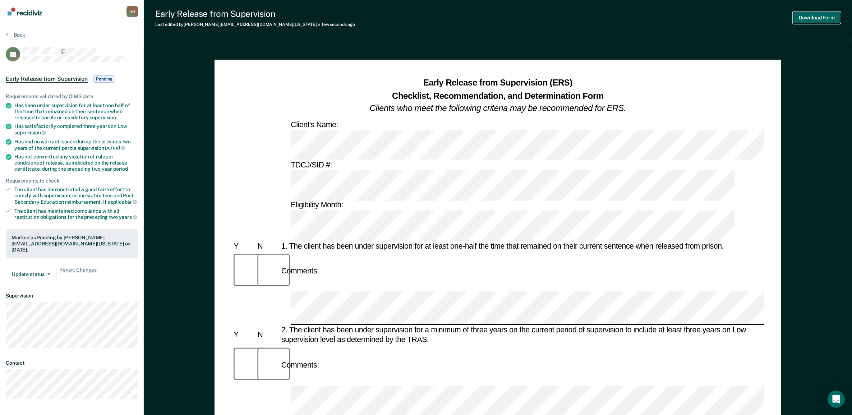
click at [812, 18] on button "Download Form" at bounding box center [816, 18] width 47 height 12
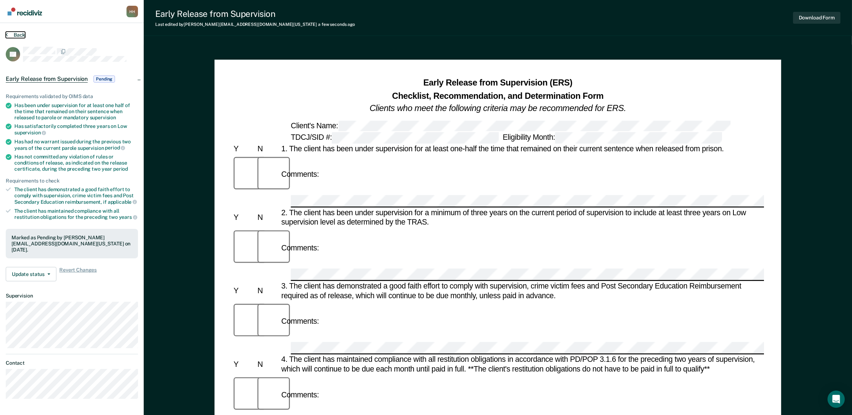
click at [20, 33] on button "Back" at bounding box center [15, 35] width 19 height 6
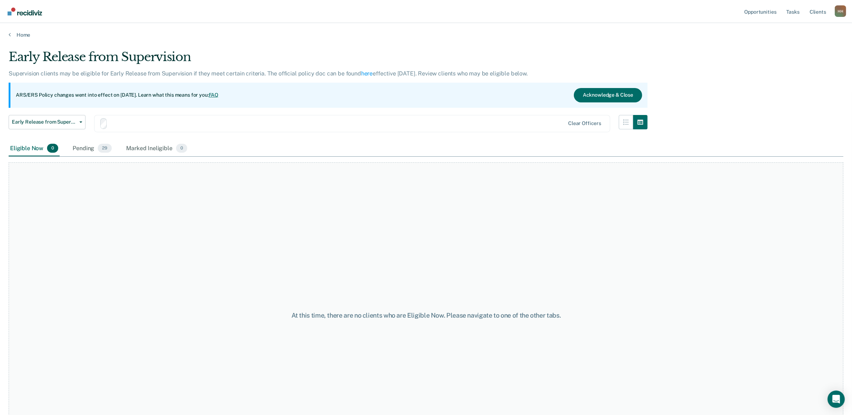
scroll to position [53, 0]
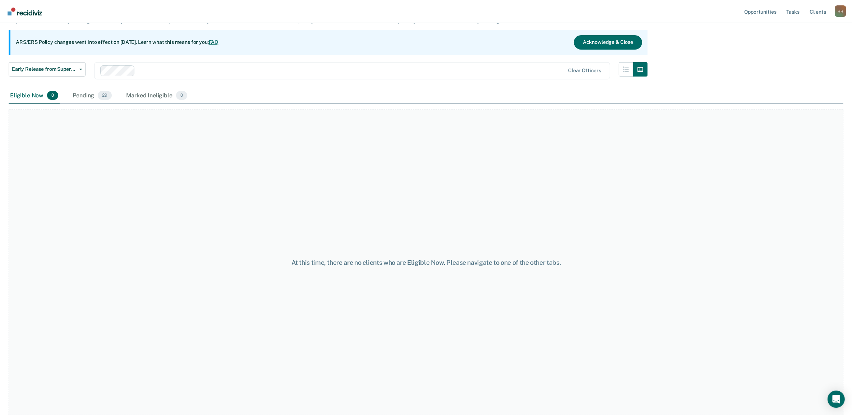
click at [101, 86] on div "Early Release from Supervision Early Release from Supervision Annual Report Sta…" at bounding box center [328, 75] width 639 height 26
click at [93, 97] on div "Pending 29" at bounding box center [92, 96] width 42 height 16
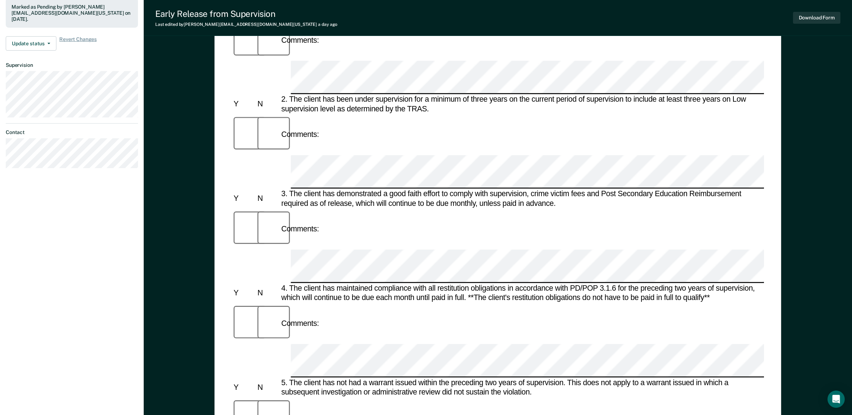
scroll to position [270, 0]
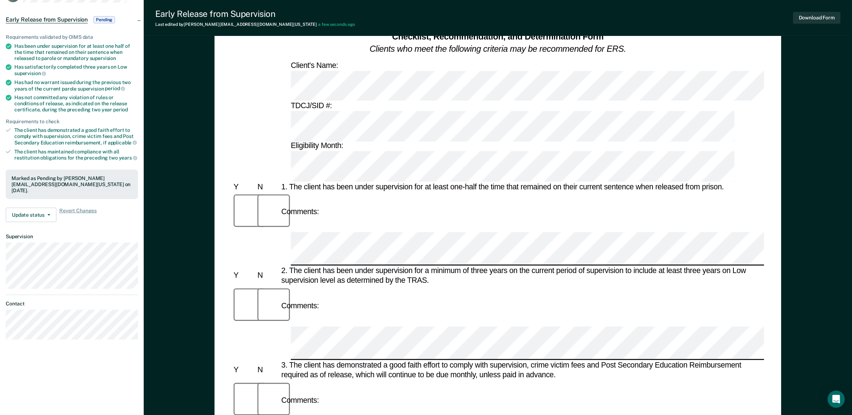
scroll to position [0, 0]
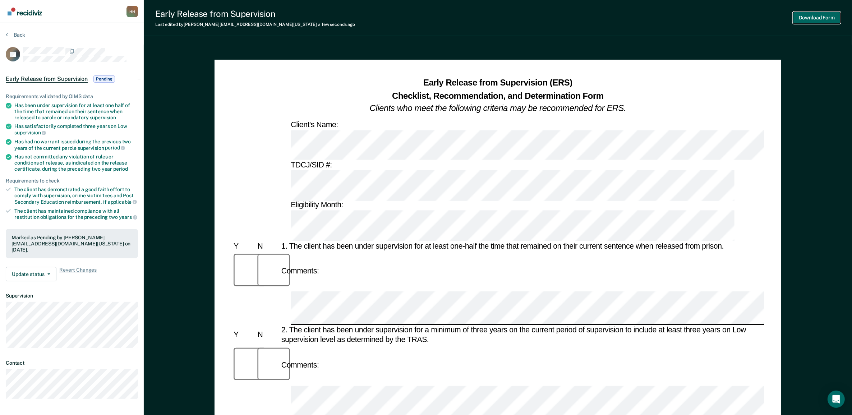
click at [816, 13] on button "Download Form" at bounding box center [816, 18] width 47 height 12
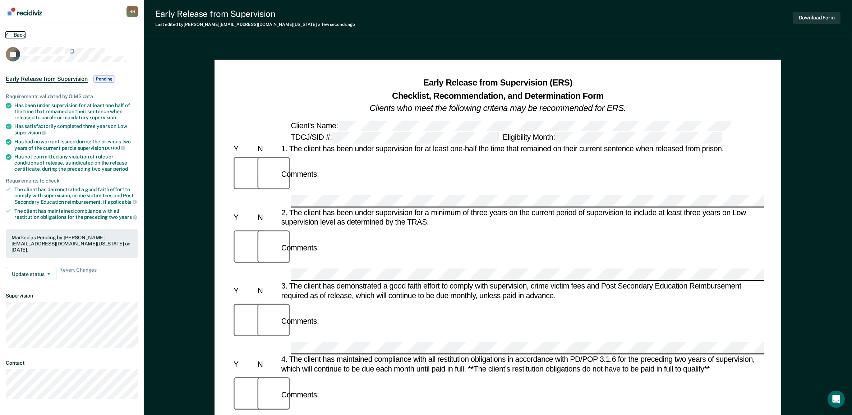
click at [9, 33] on button "Back" at bounding box center [15, 35] width 19 height 6
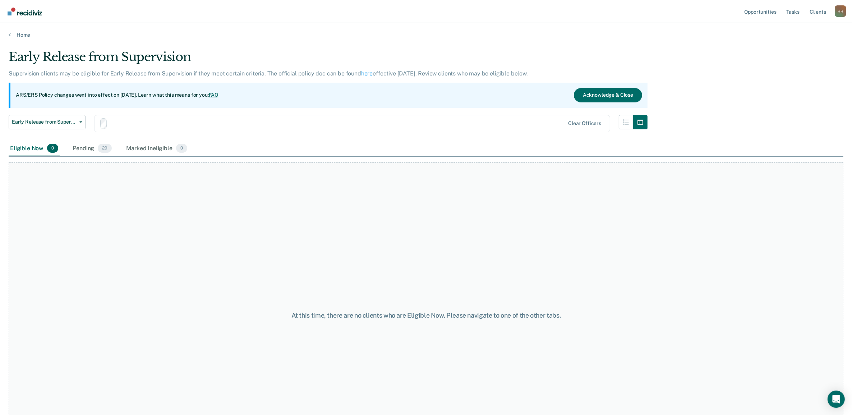
scroll to position [53, 0]
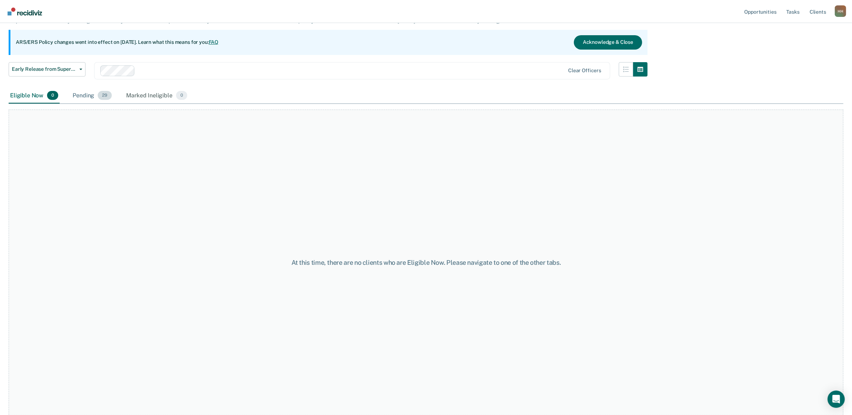
click at [95, 99] on div "Pending 29" at bounding box center [92, 96] width 42 height 16
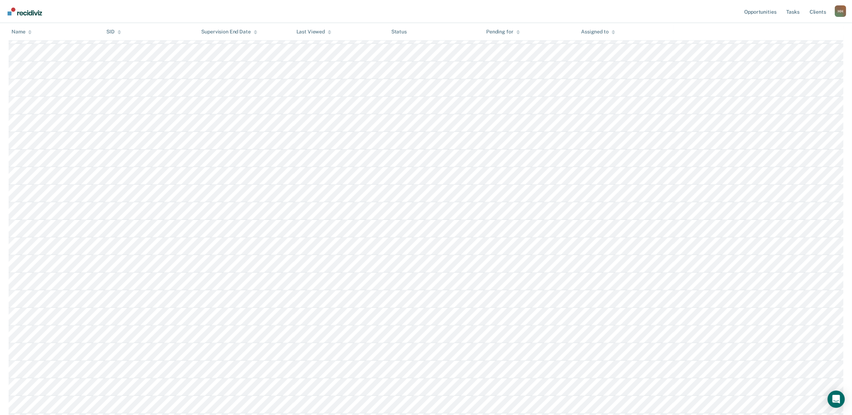
scroll to position [321, 0]
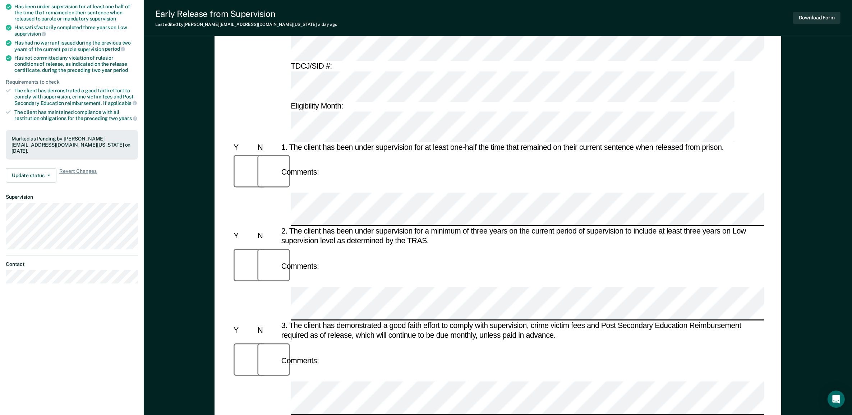
scroll to position [180, 0]
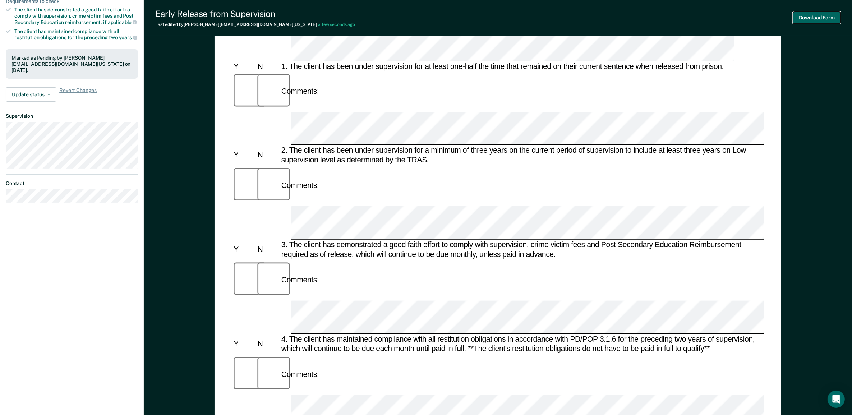
click at [820, 13] on button "Download Form" at bounding box center [816, 18] width 47 height 12
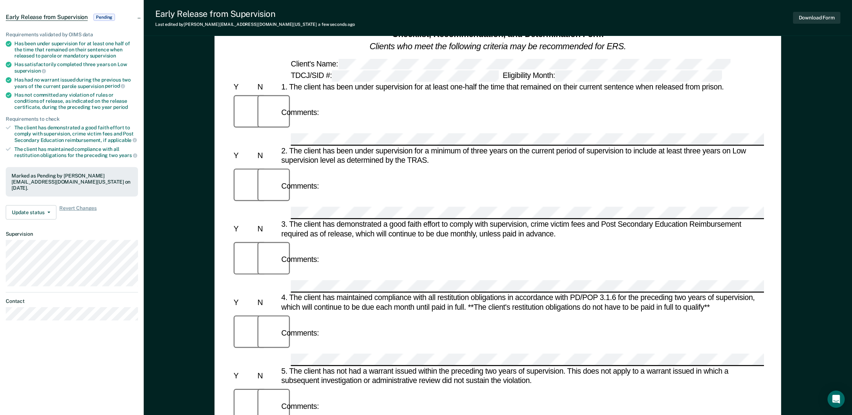
scroll to position [0, 0]
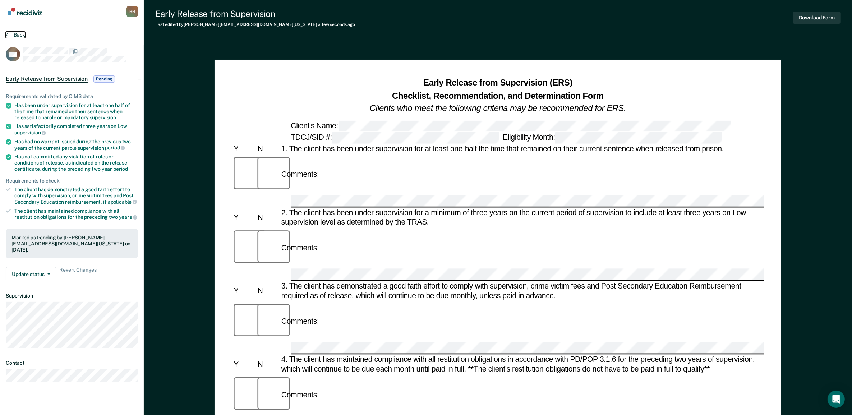
click at [22, 35] on button "Back" at bounding box center [15, 35] width 19 height 6
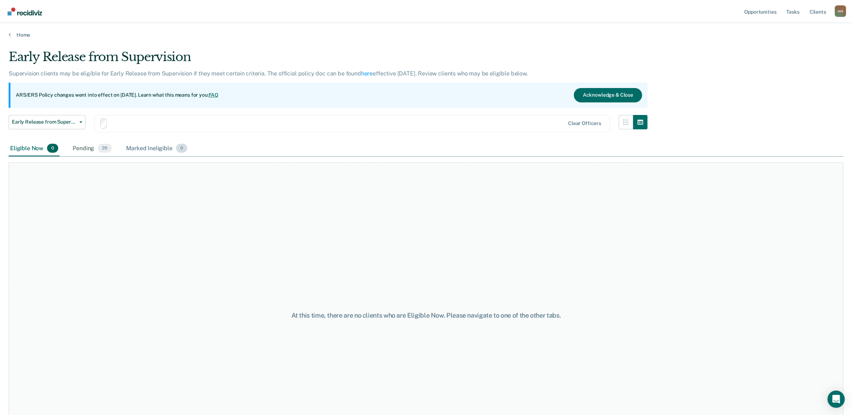
scroll to position [53, 0]
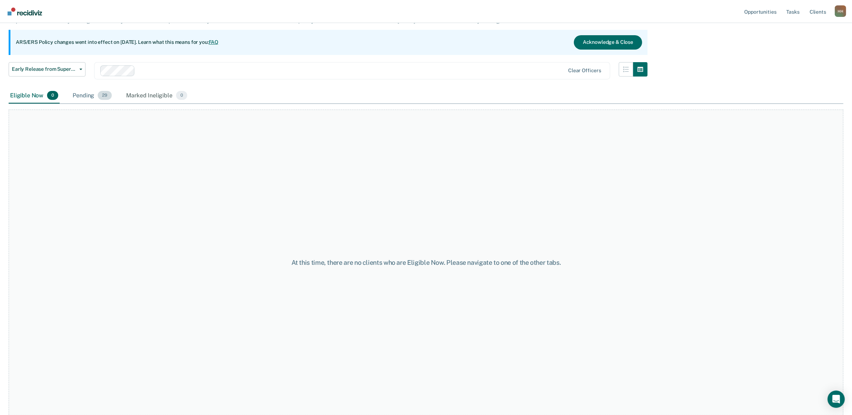
click at [102, 91] on span "29" at bounding box center [105, 95] width 14 height 9
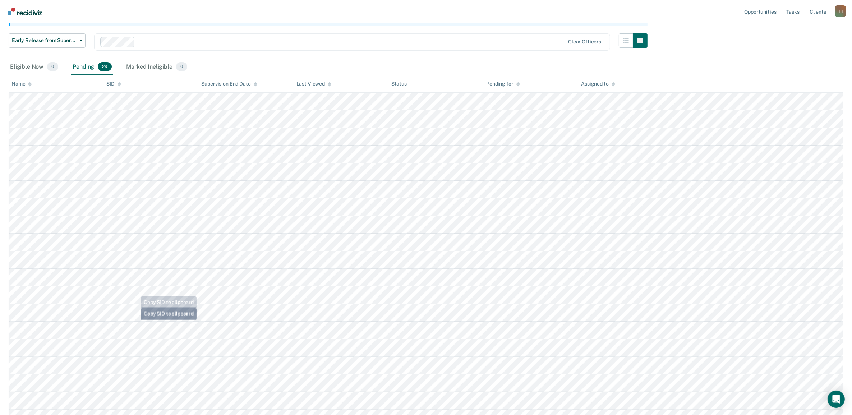
scroll to position [98, 0]
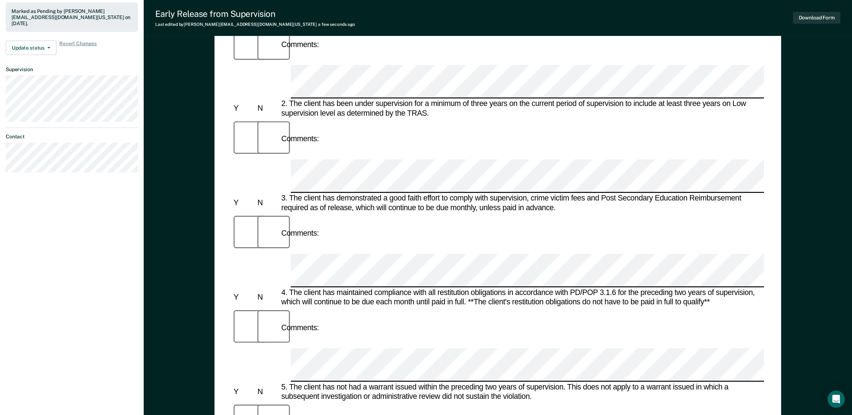
scroll to position [315, 0]
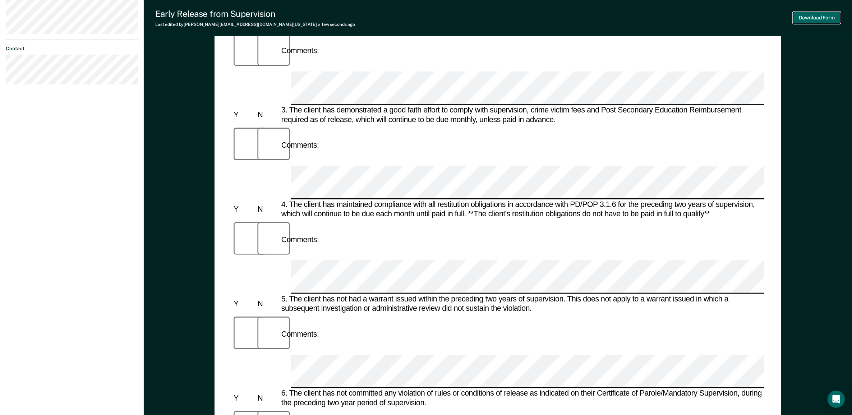
click at [823, 14] on button "Download Form" at bounding box center [816, 18] width 47 height 12
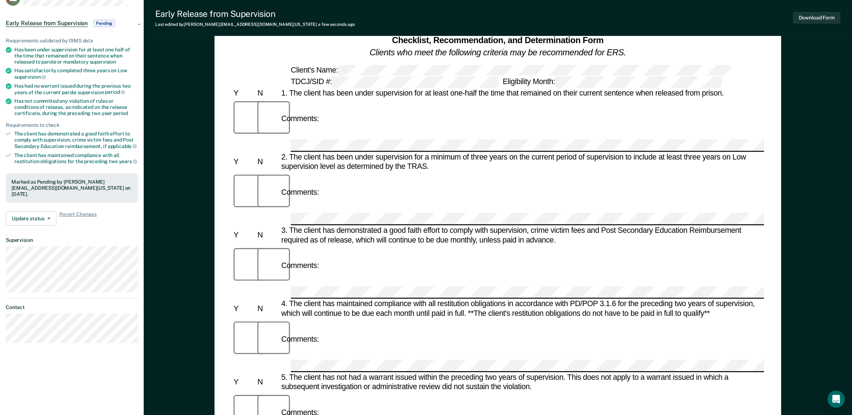
scroll to position [0, 0]
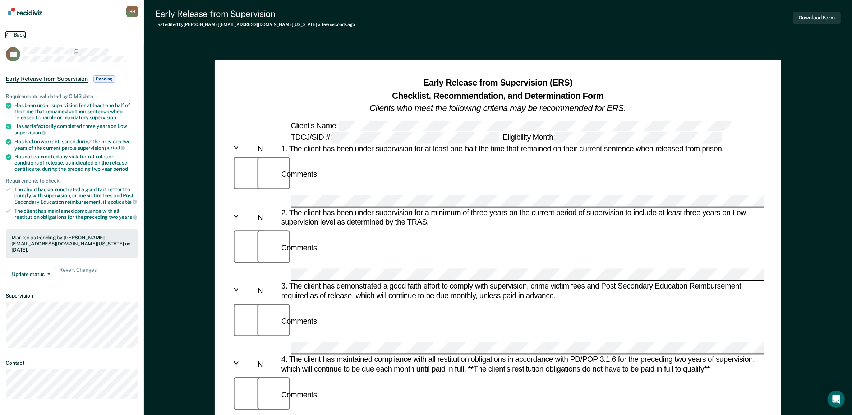
click at [15, 33] on button "Back" at bounding box center [15, 35] width 19 height 6
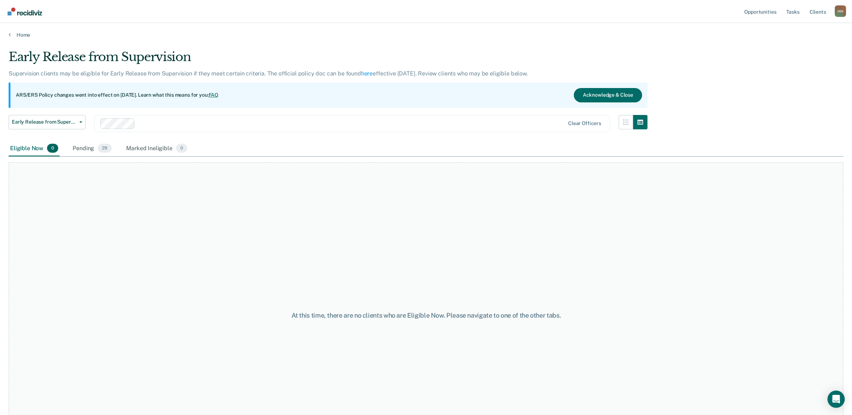
scroll to position [53, 0]
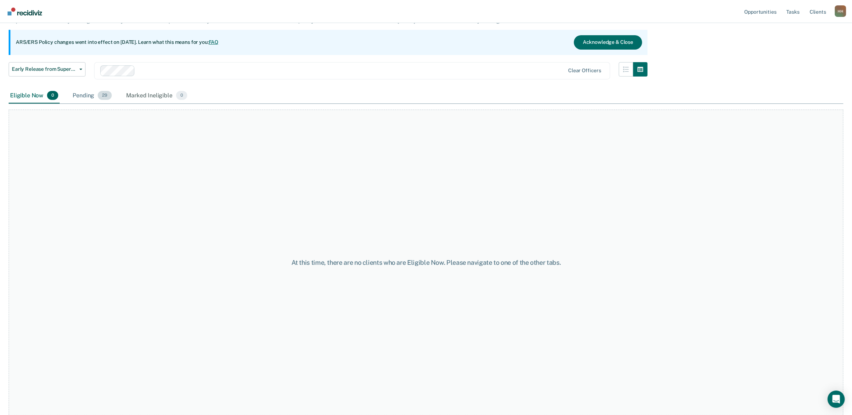
click at [103, 98] on span "29" at bounding box center [105, 95] width 14 height 9
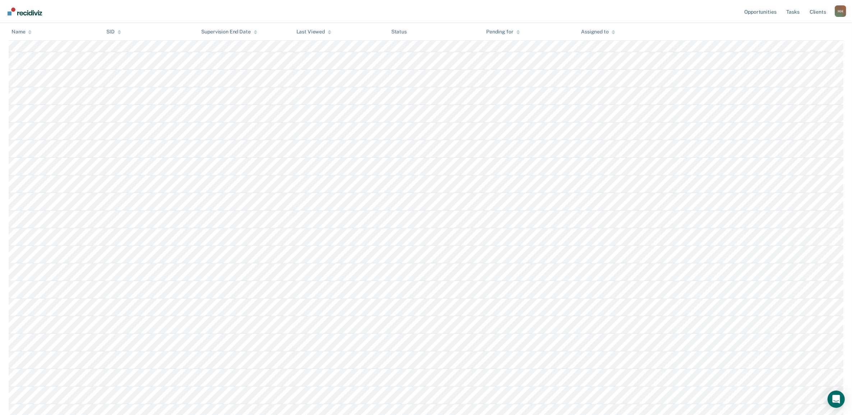
scroll to position [321, 0]
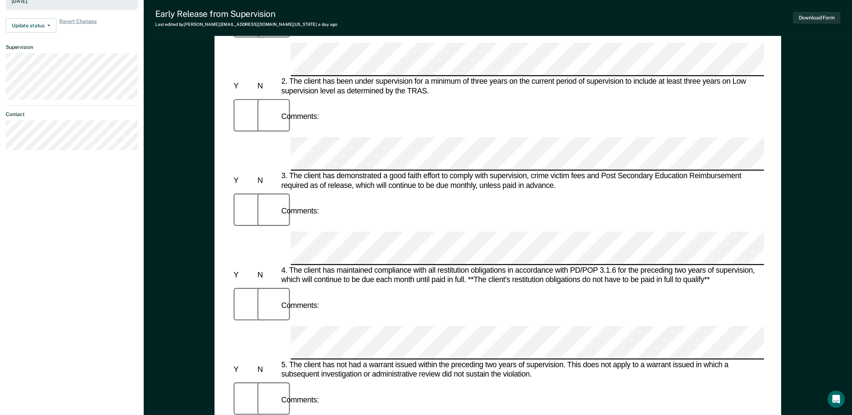
scroll to position [315, 0]
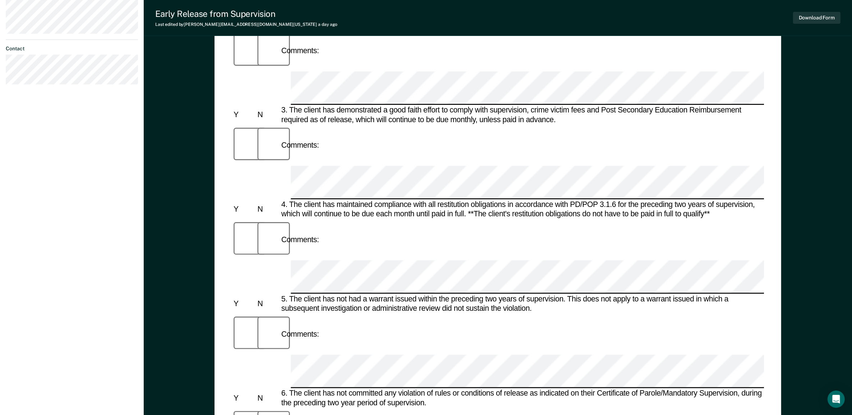
click at [797, 14] on button "Download Form" at bounding box center [816, 18] width 47 height 12
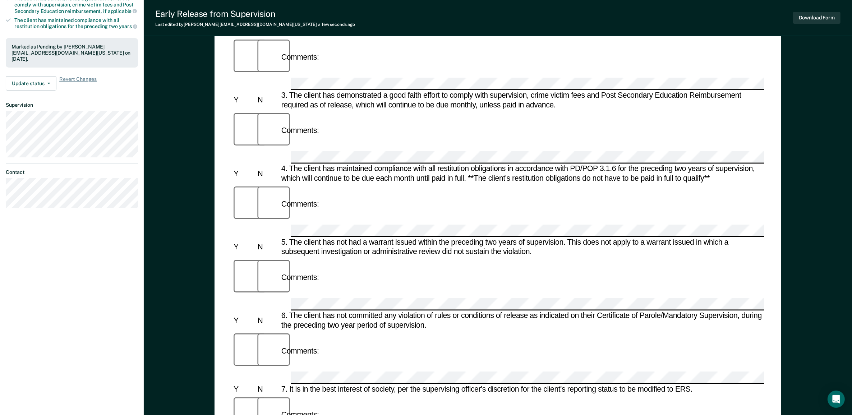
scroll to position [0, 0]
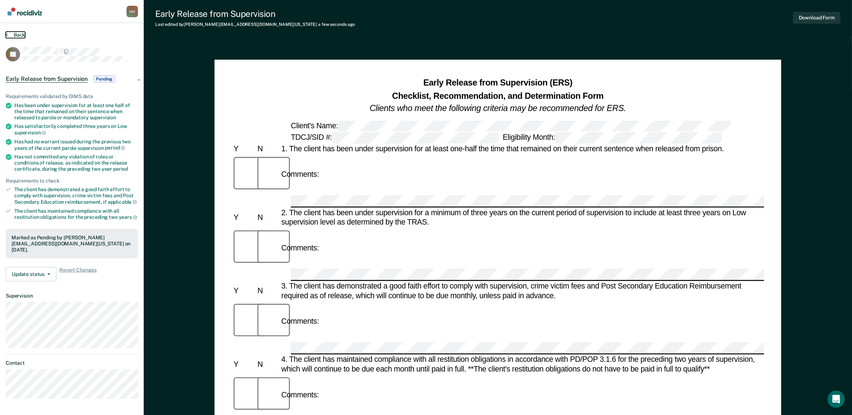
click at [17, 35] on button "Back" at bounding box center [15, 35] width 19 height 6
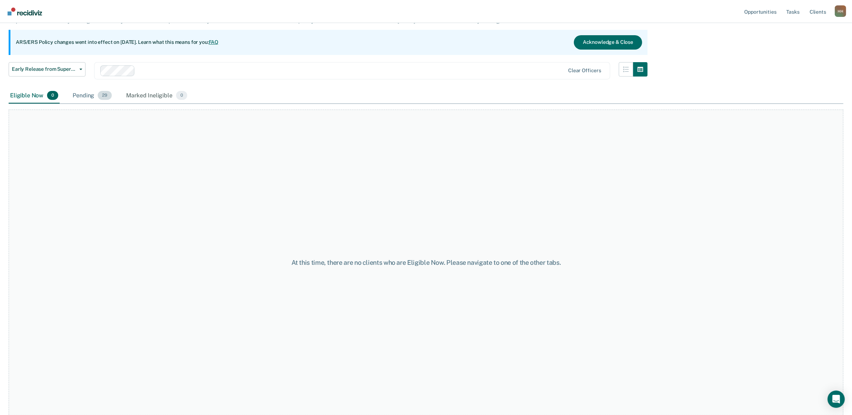
click at [79, 93] on div "Pending 29" at bounding box center [92, 96] width 42 height 16
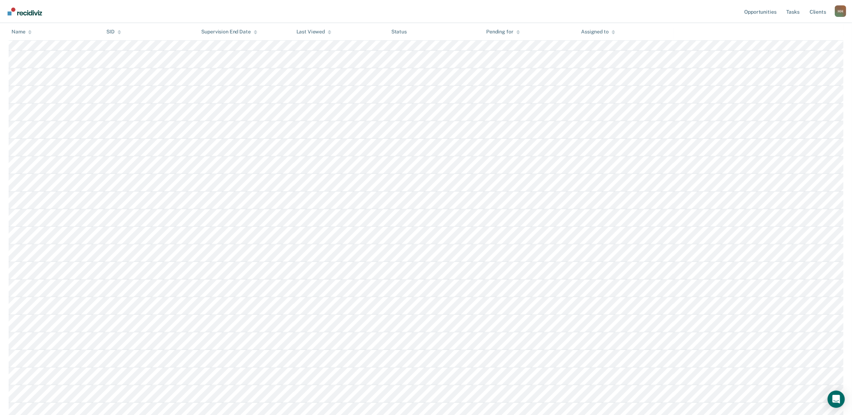
scroll to position [233, 0]
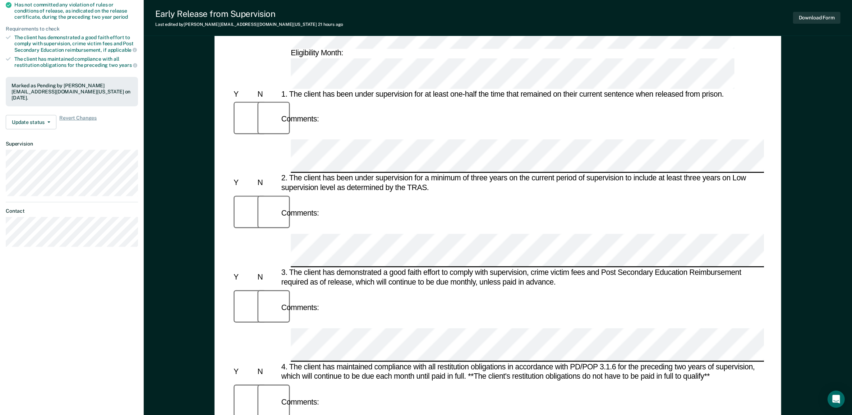
scroll to position [315, 0]
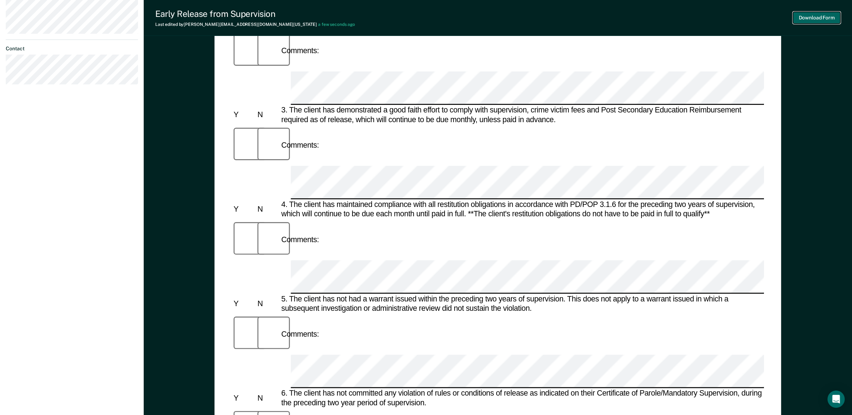
click at [813, 15] on button "Download Form" at bounding box center [816, 18] width 47 height 12
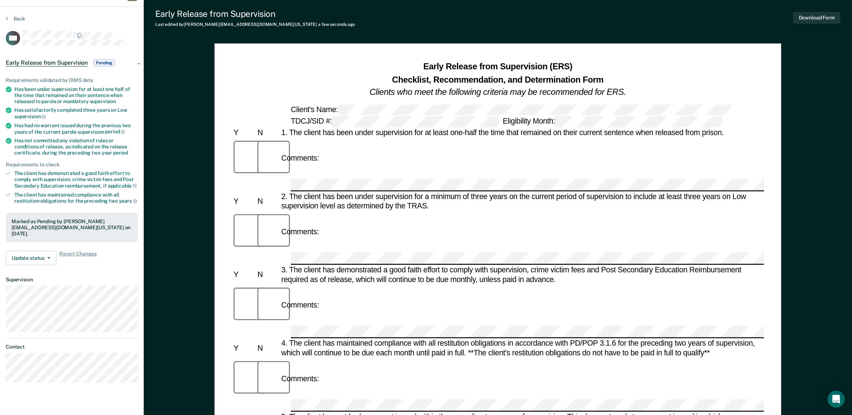
scroll to position [0, 0]
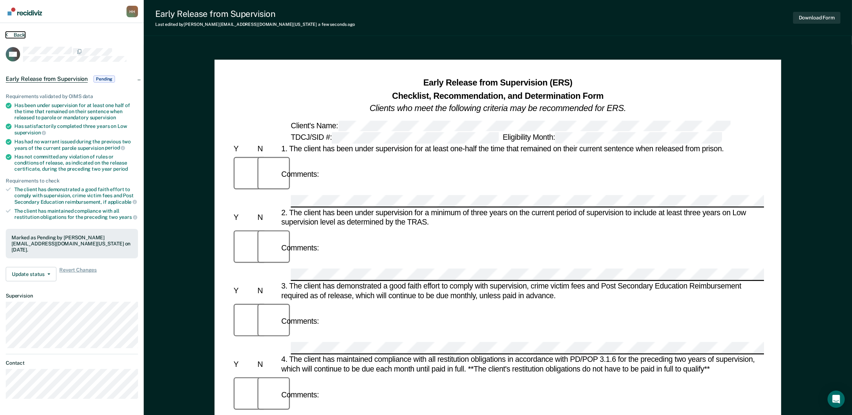
click at [14, 32] on button "Back" at bounding box center [15, 35] width 19 height 6
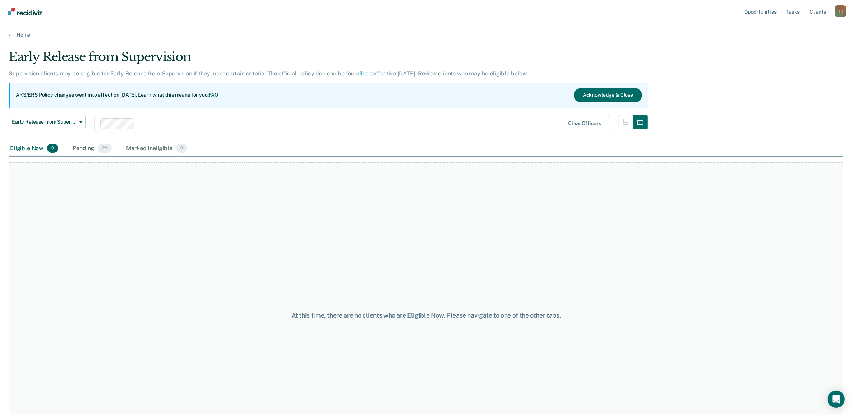
scroll to position [53, 0]
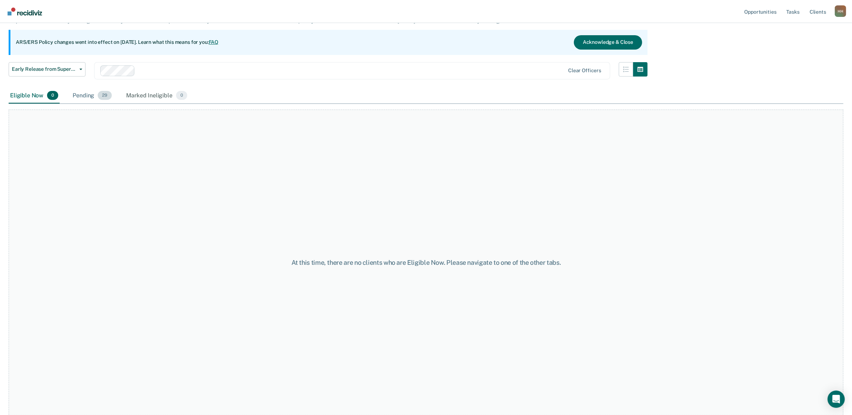
click at [94, 100] on div "Pending 29" at bounding box center [92, 96] width 42 height 16
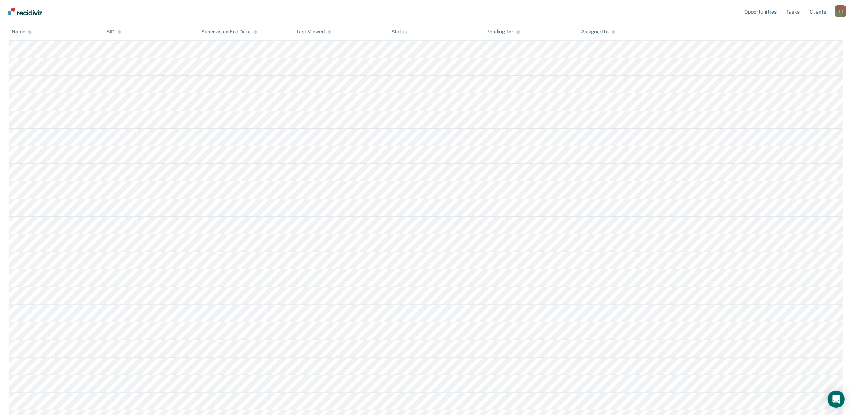
scroll to position [278, 0]
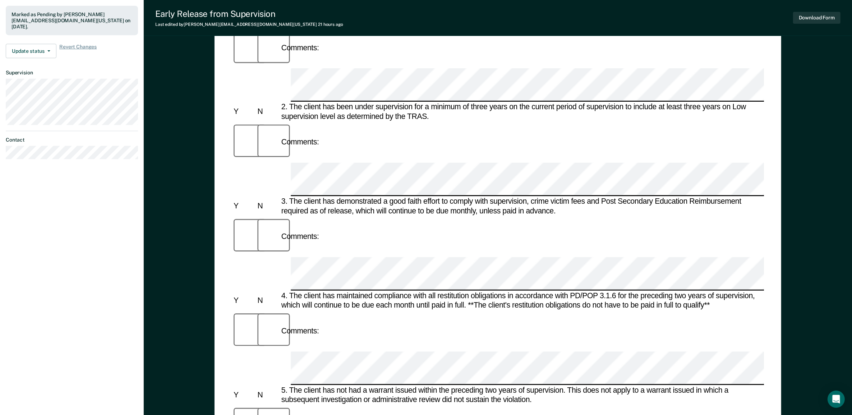
scroll to position [225, 0]
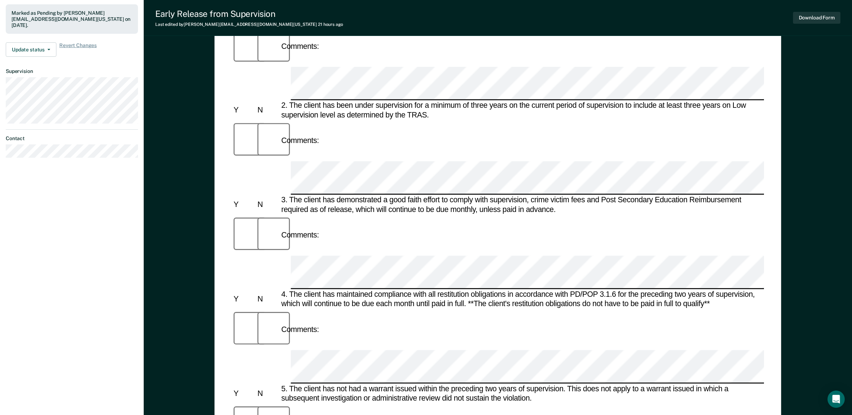
click at [829, 17] on button "Download Form" at bounding box center [816, 18] width 47 height 12
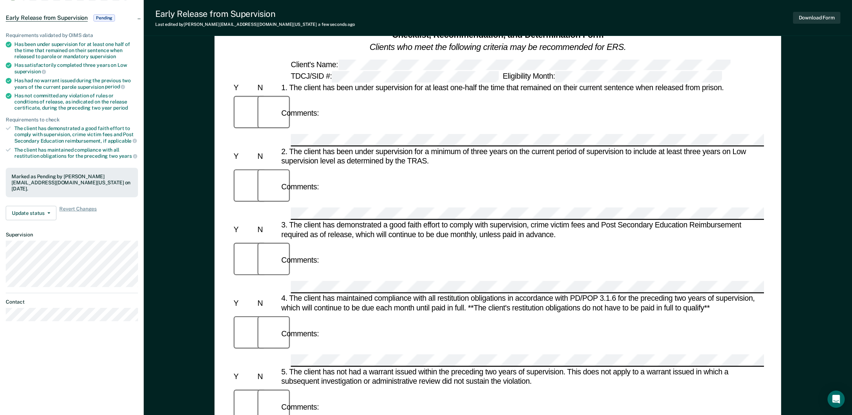
scroll to position [0, 0]
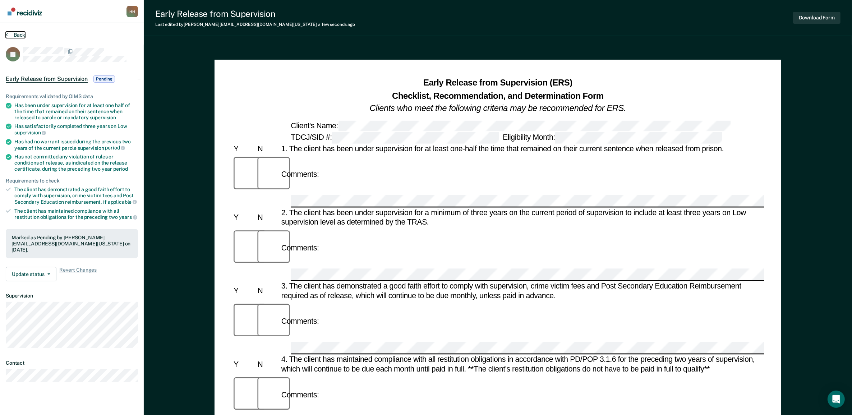
click at [23, 32] on button "Back" at bounding box center [15, 35] width 19 height 6
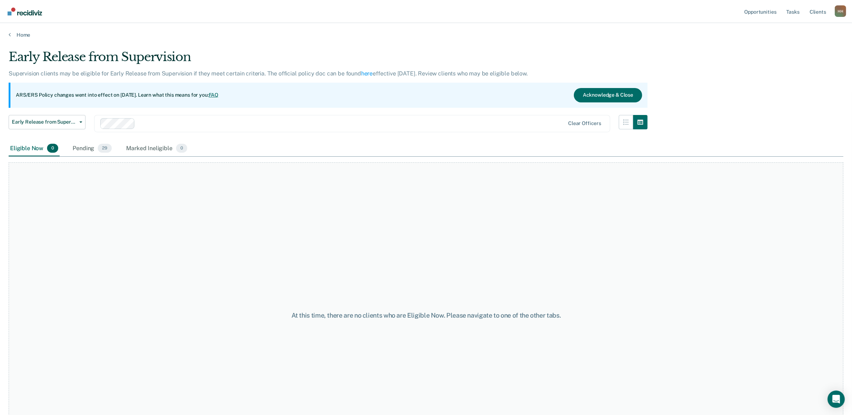
scroll to position [53, 0]
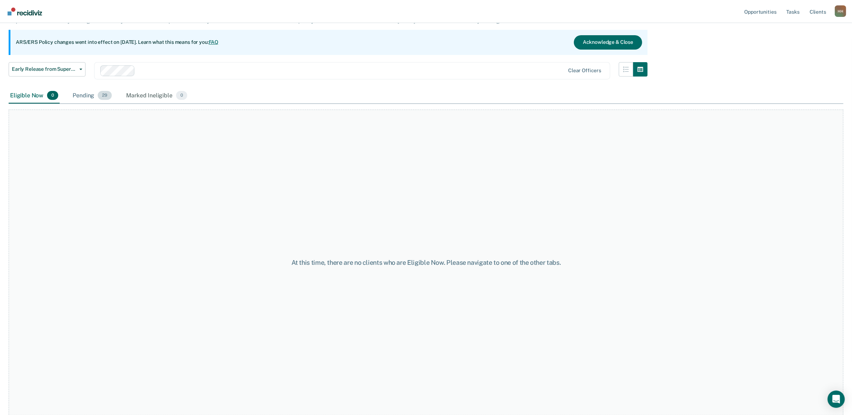
click at [108, 92] on span "29" at bounding box center [105, 95] width 14 height 9
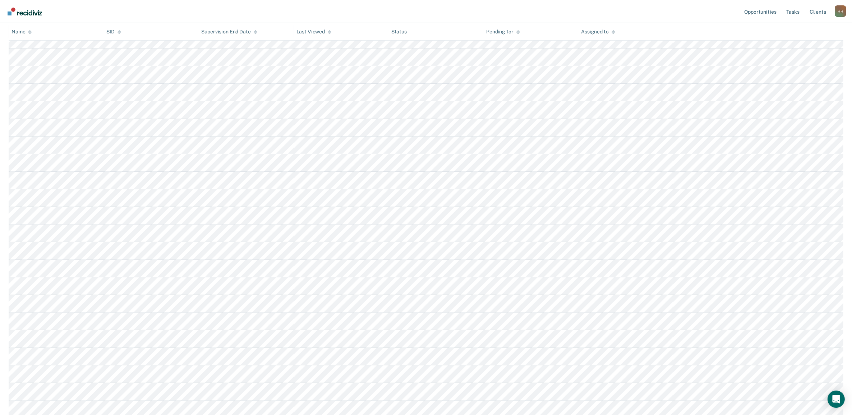
scroll to position [321, 0]
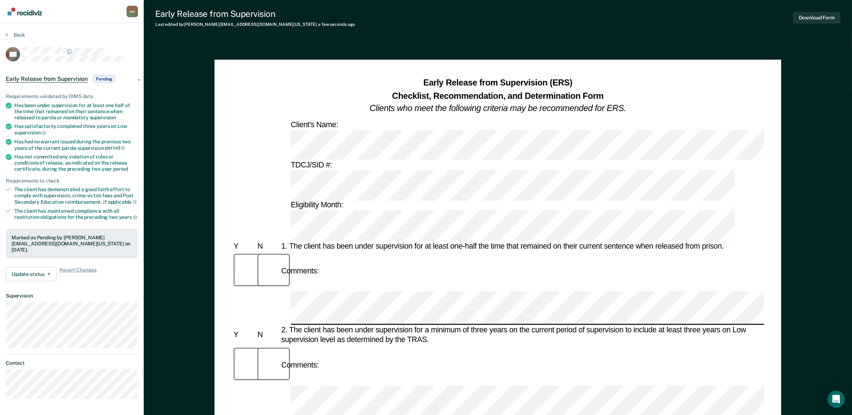
click at [822, 11] on div "Download Form" at bounding box center [816, 18] width 47 height 18
click at [820, 15] on button "Download Form" at bounding box center [816, 18] width 47 height 12
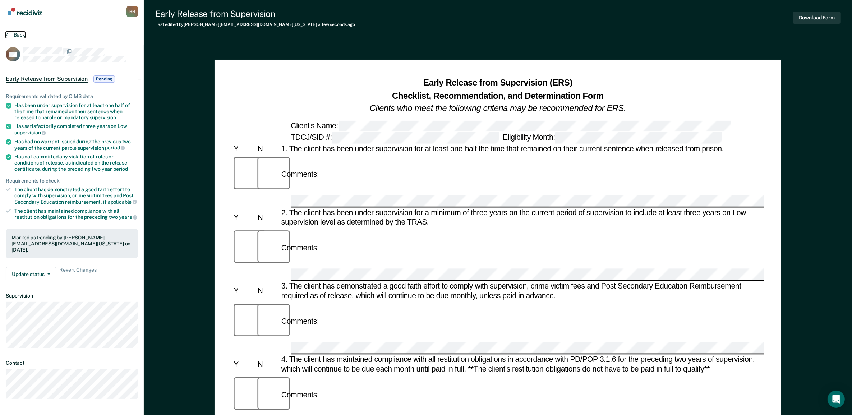
click at [20, 33] on button "Back" at bounding box center [15, 35] width 19 height 6
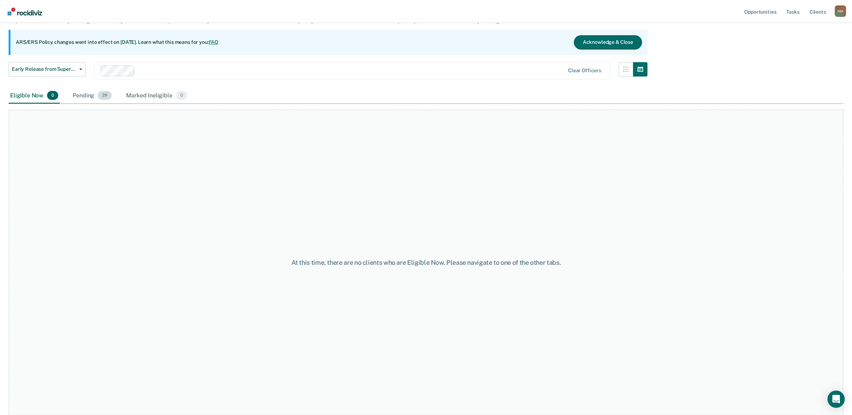
click at [104, 94] on span "29" at bounding box center [105, 95] width 14 height 9
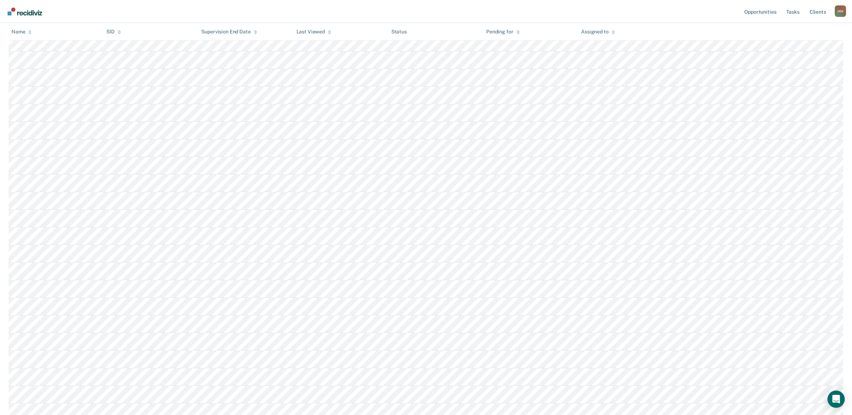
scroll to position [321, 0]
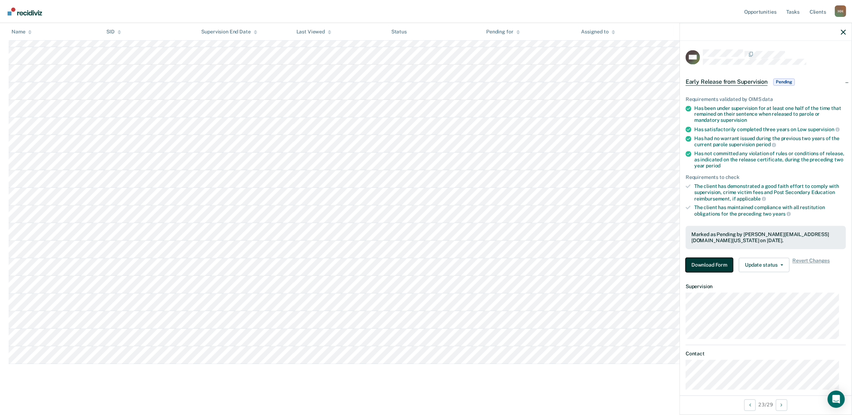
click at [714, 265] on button "Download Form" at bounding box center [709, 265] width 47 height 14
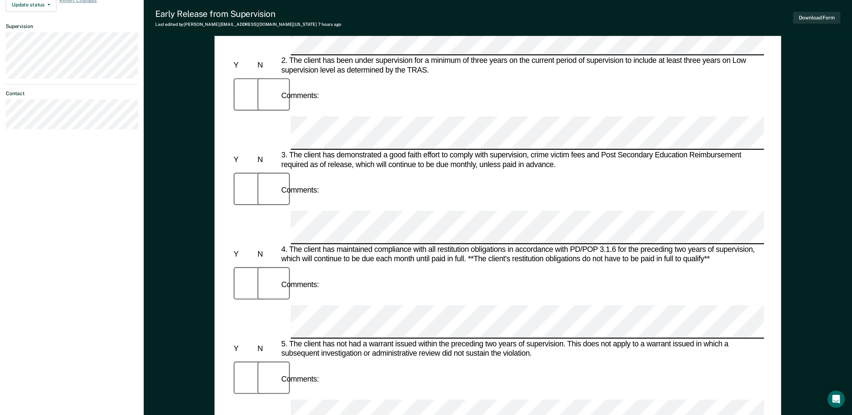
scroll to position [170, 0]
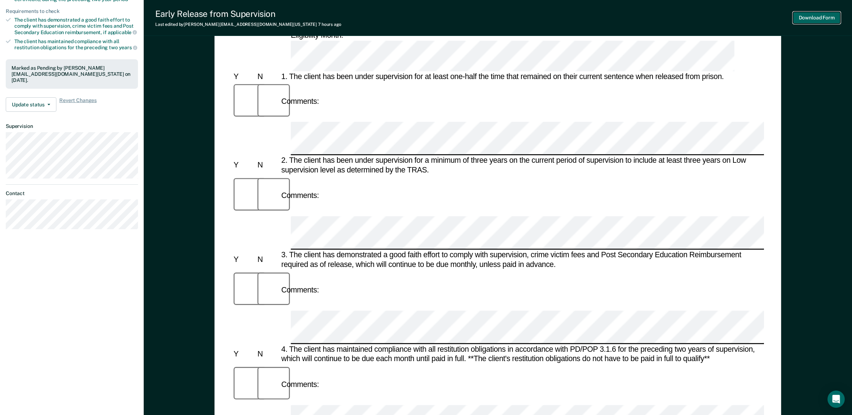
click at [813, 18] on button "Download Form" at bounding box center [816, 18] width 47 height 12
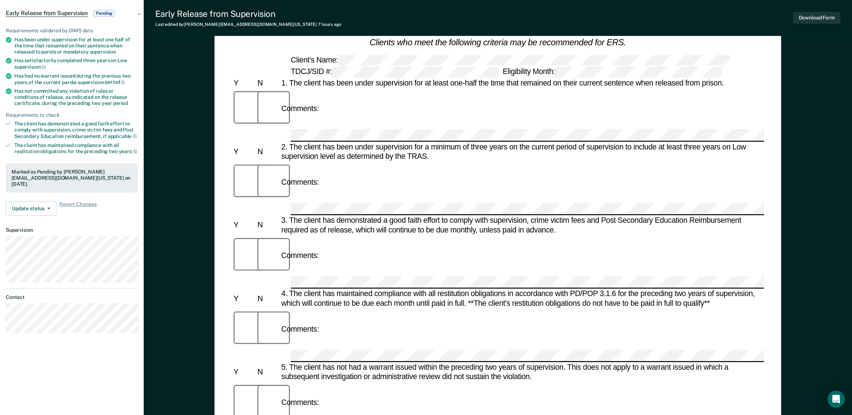
scroll to position [0, 0]
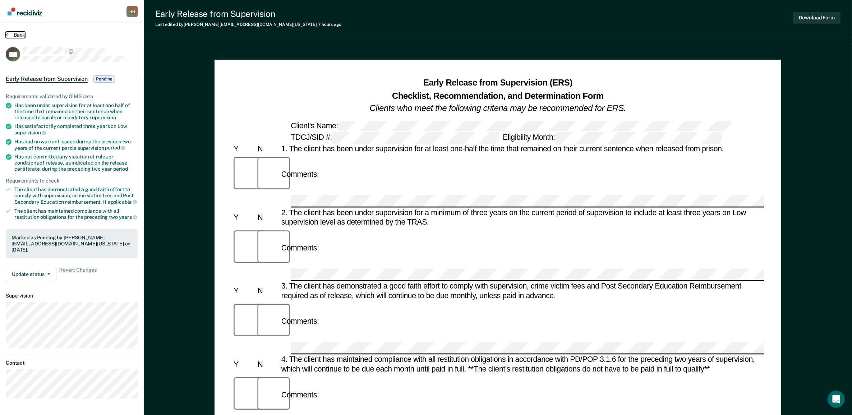
click at [20, 36] on button "Back" at bounding box center [15, 35] width 19 height 6
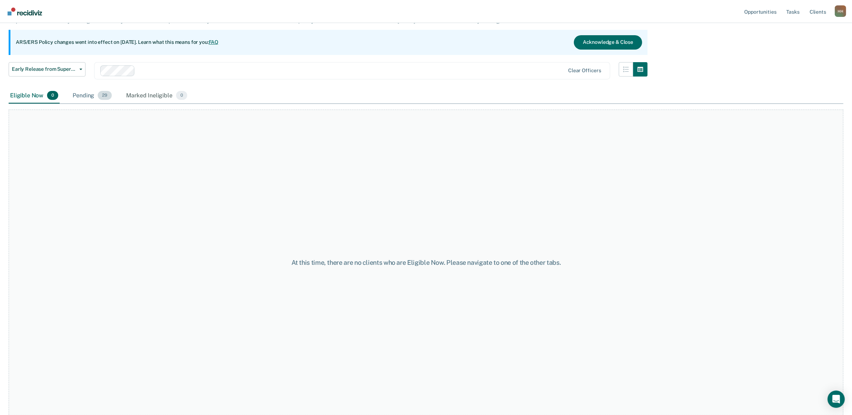
click at [74, 94] on div "Pending 29" at bounding box center [92, 96] width 42 height 16
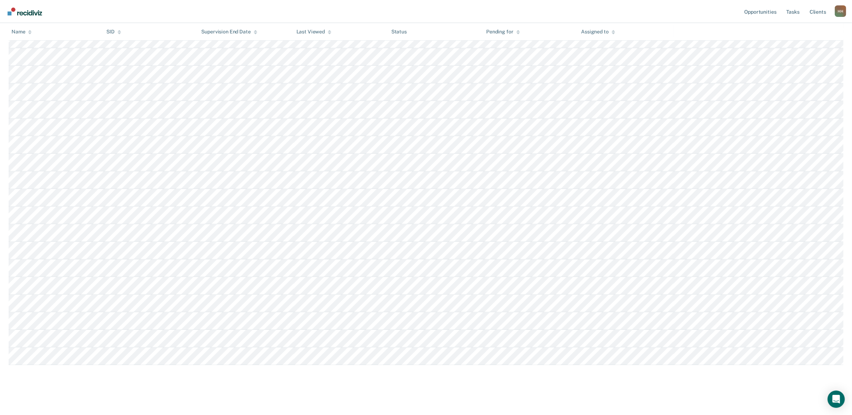
scroll to position [321, 0]
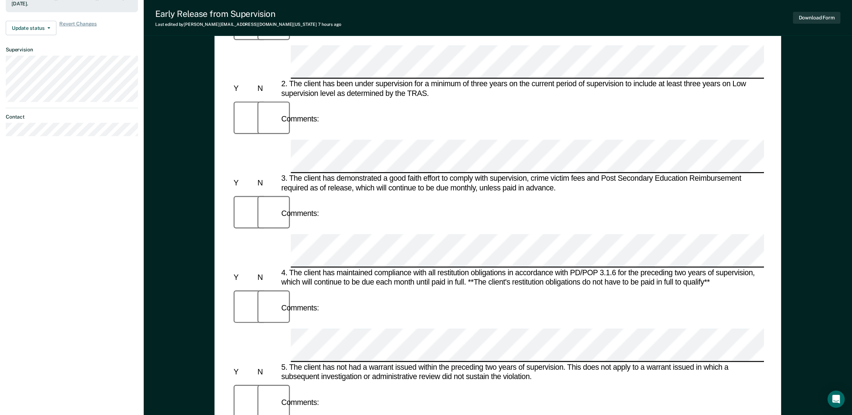
scroll to position [225, 0]
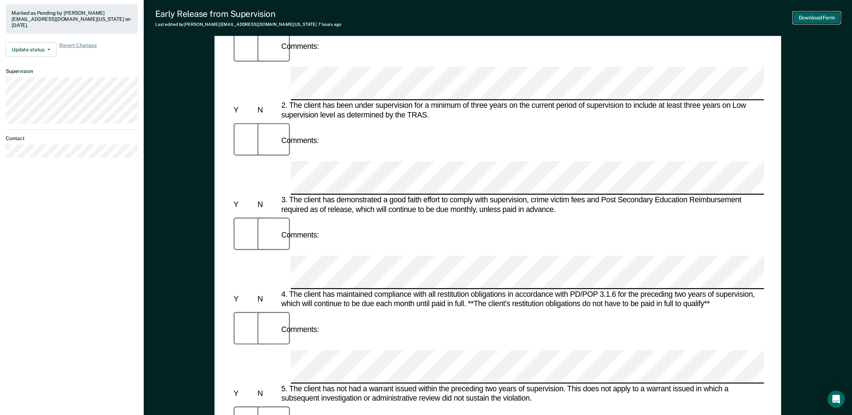
click at [834, 15] on button "Download Form" at bounding box center [816, 18] width 47 height 12
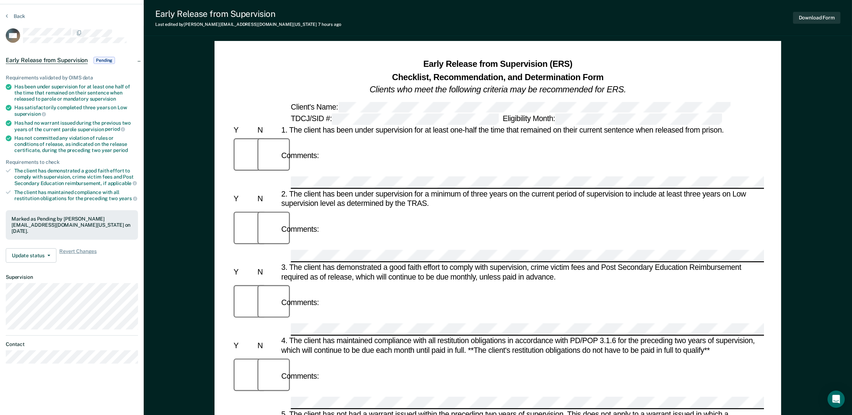
scroll to position [0, 0]
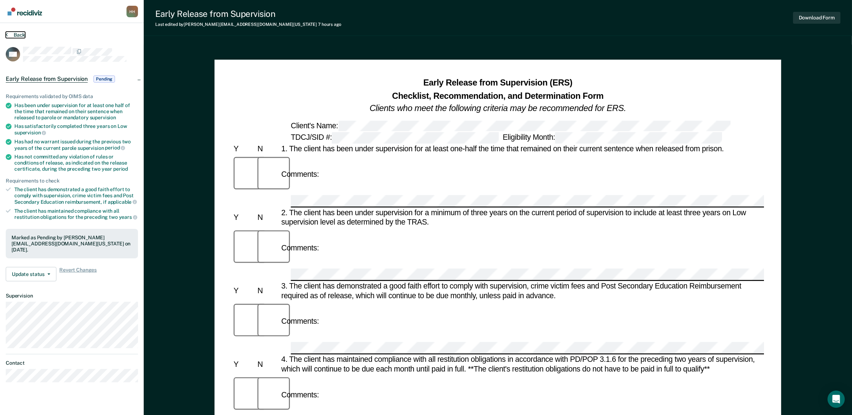
click at [11, 33] on button "Back" at bounding box center [15, 35] width 19 height 6
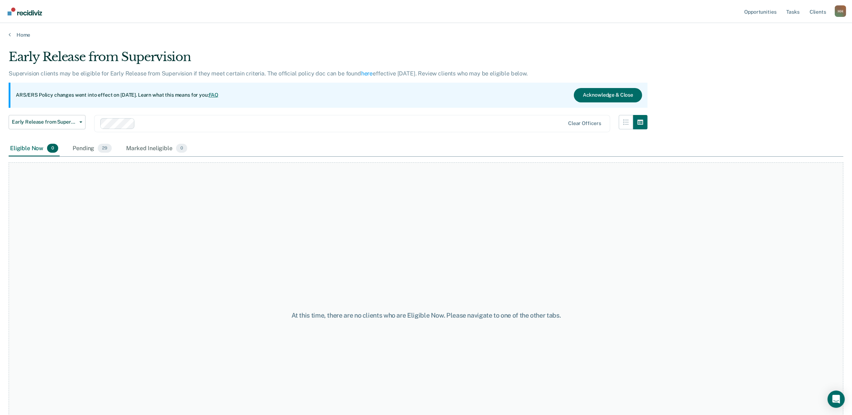
scroll to position [53, 0]
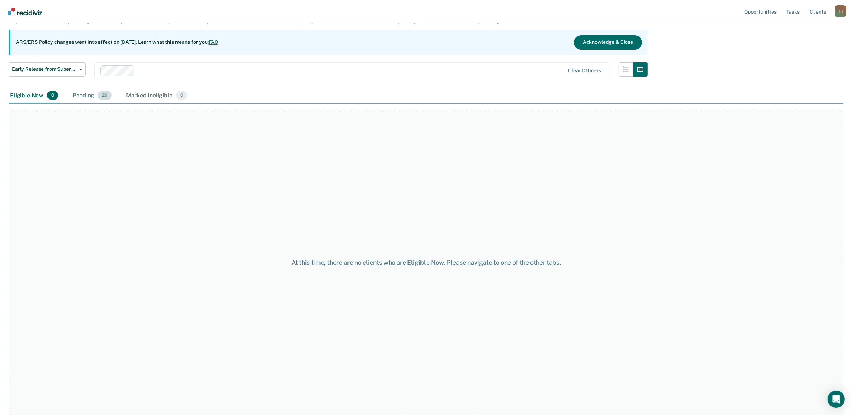
click at [77, 95] on div "Pending 29" at bounding box center [92, 96] width 42 height 16
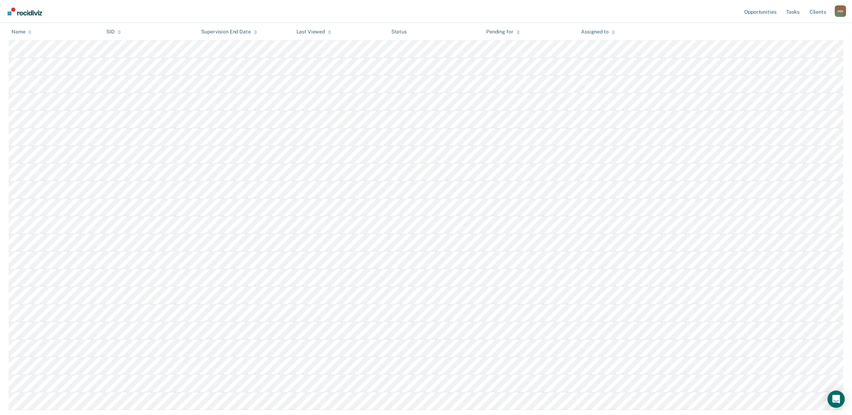
scroll to position [321, 0]
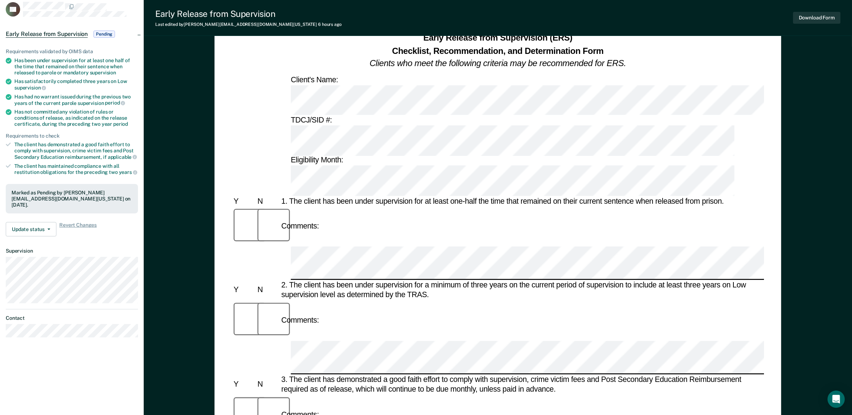
scroll to position [180, 0]
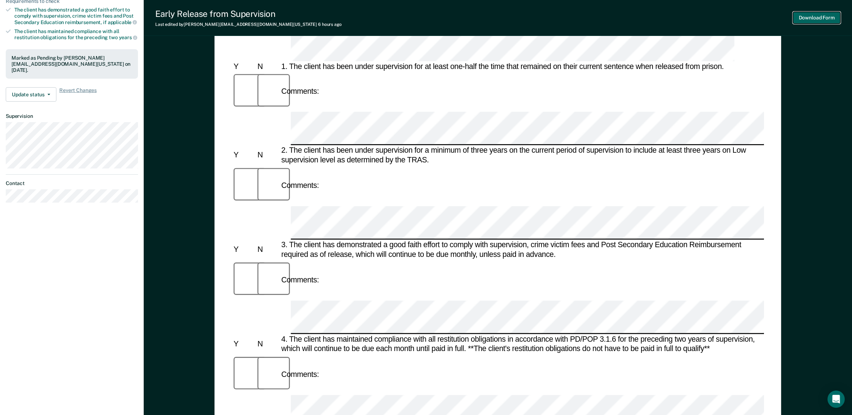
click at [824, 13] on button "Download Form" at bounding box center [816, 18] width 47 height 12
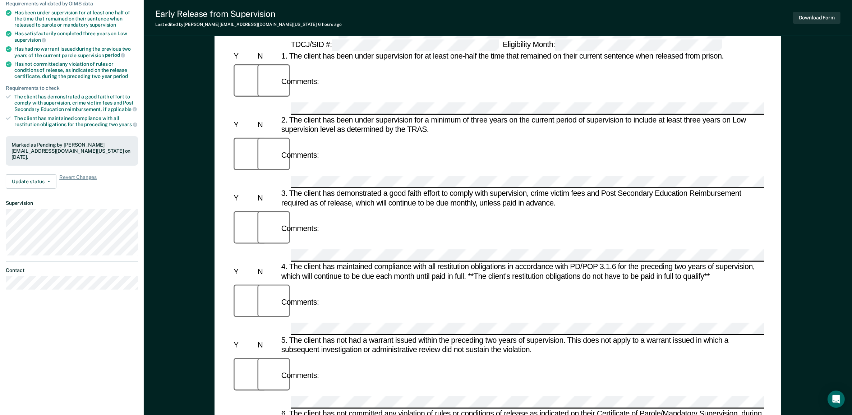
scroll to position [0, 0]
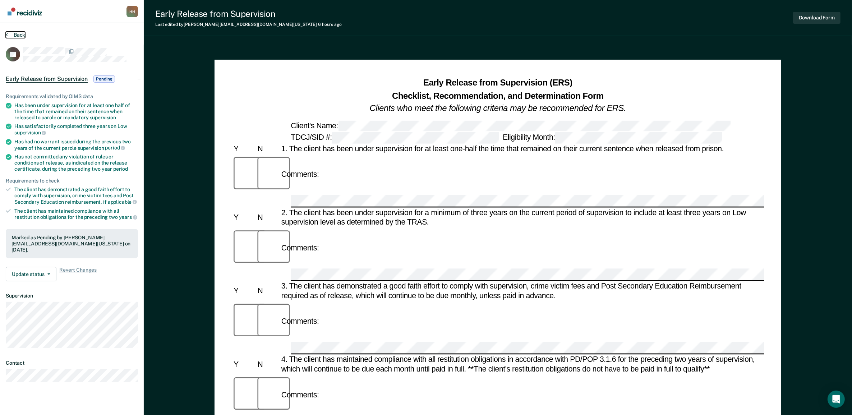
click at [14, 32] on button "Back" at bounding box center [15, 35] width 19 height 6
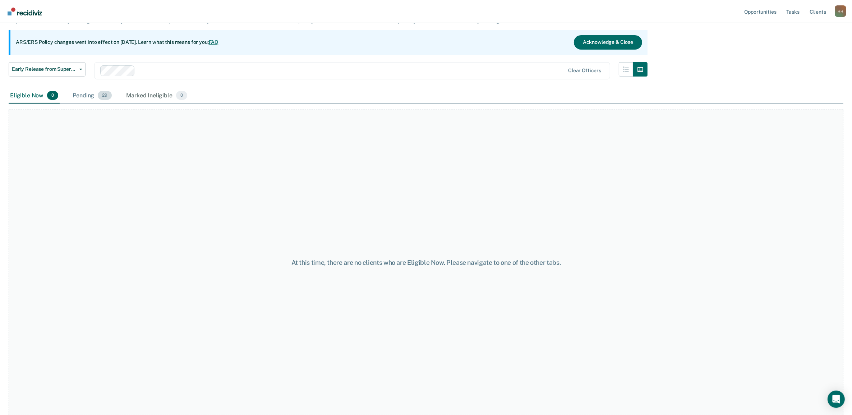
click at [93, 96] on div "Pending 29" at bounding box center [92, 96] width 42 height 16
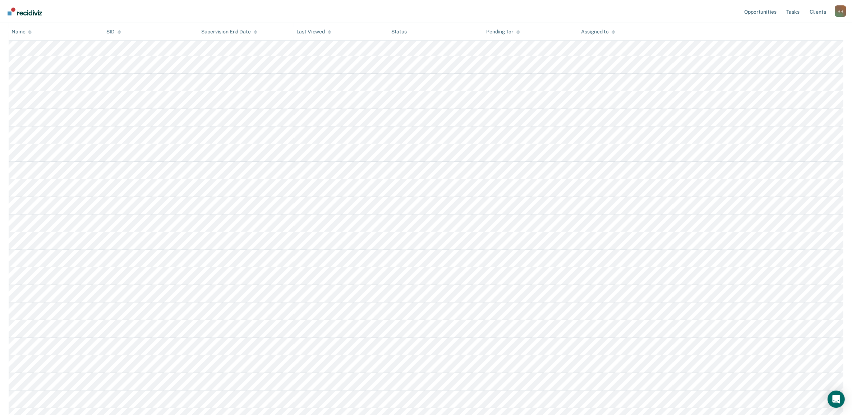
scroll to position [321, 0]
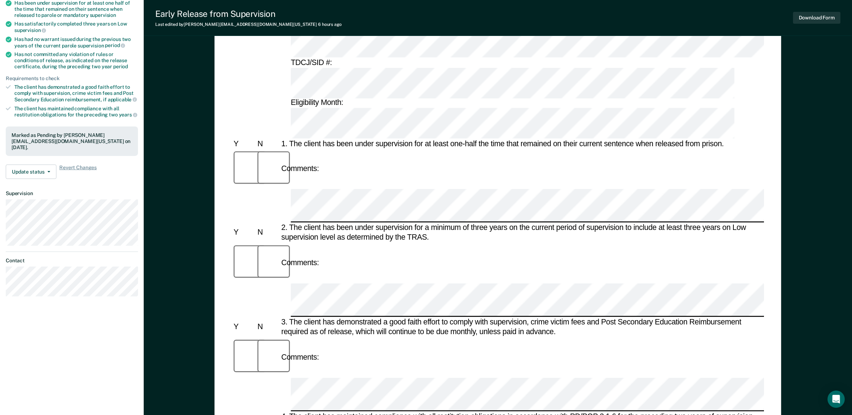
scroll to position [180, 0]
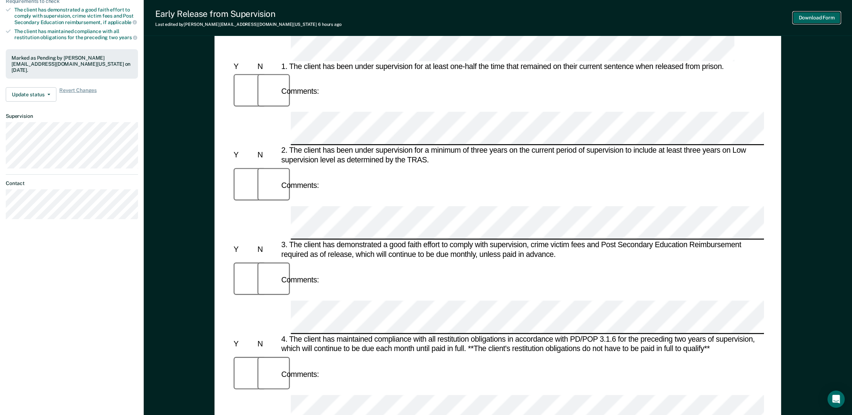
click at [821, 19] on button "Download Form" at bounding box center [816, 18] width 47 height 12
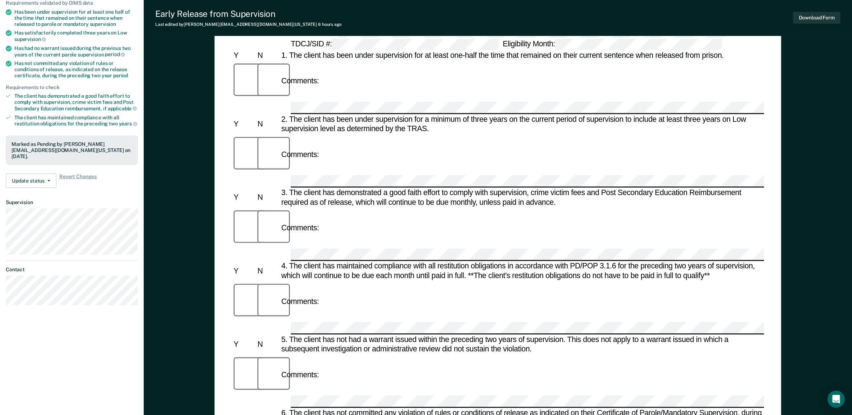
scroll to position [0, 0]
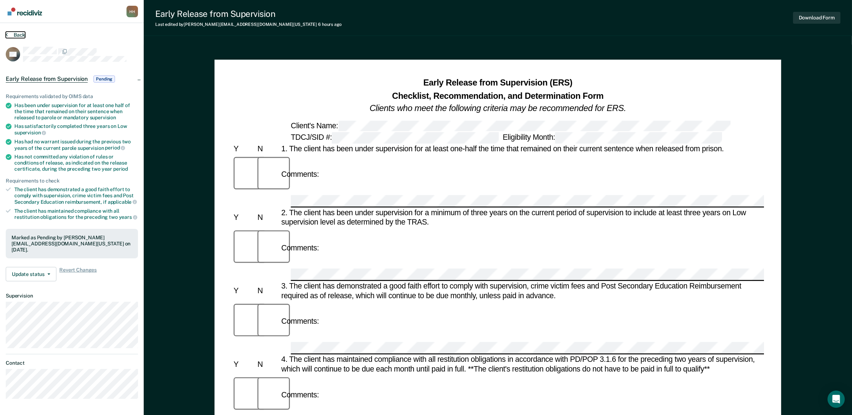
click at [20, 36] on button "Back" at bounding box center [15, 35] width 19 height 6
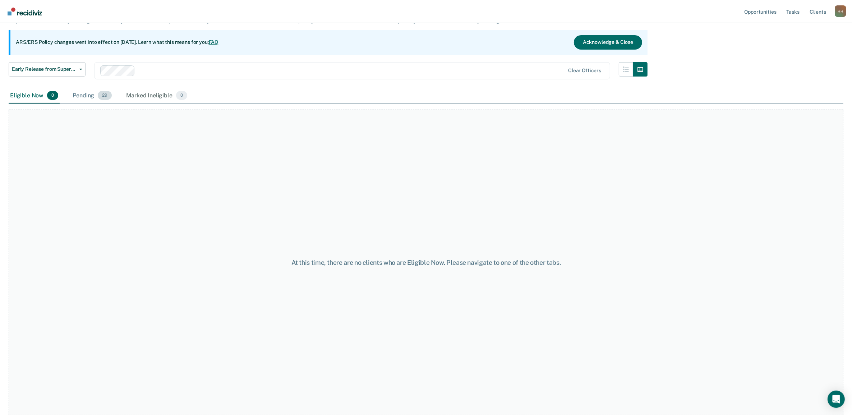
click at [95, 96] on div "Pending 29" at bounding box center [92, 96] width 42 height 16
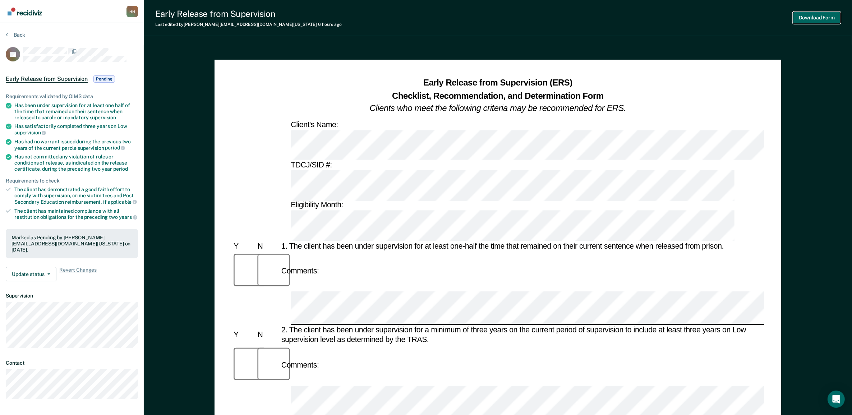
click at [802, 16] on button "Download Form" at bounding box center [816, 18] width 47 height 12
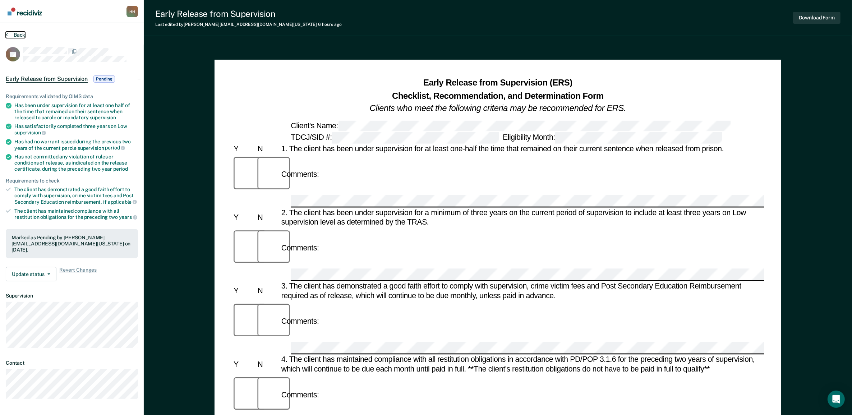
click at [22, 35] on button "Back" at bounding box center [15, 35] width 19 height 6
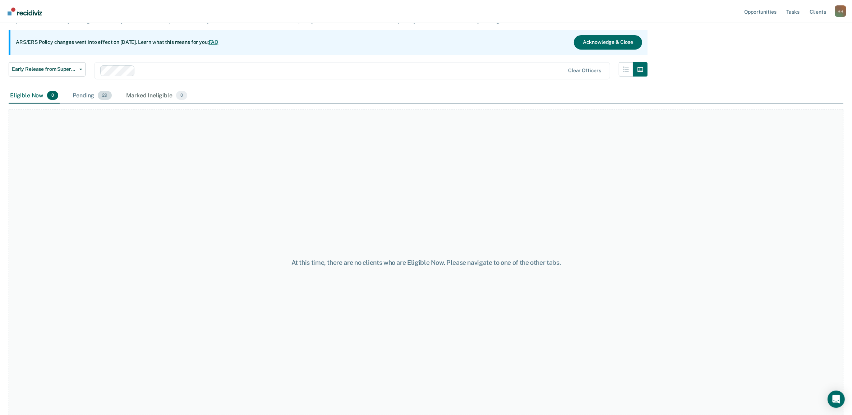
click at [88, 92] on div "Pending 29" at bounding box center [92, 96] width 42 height 16
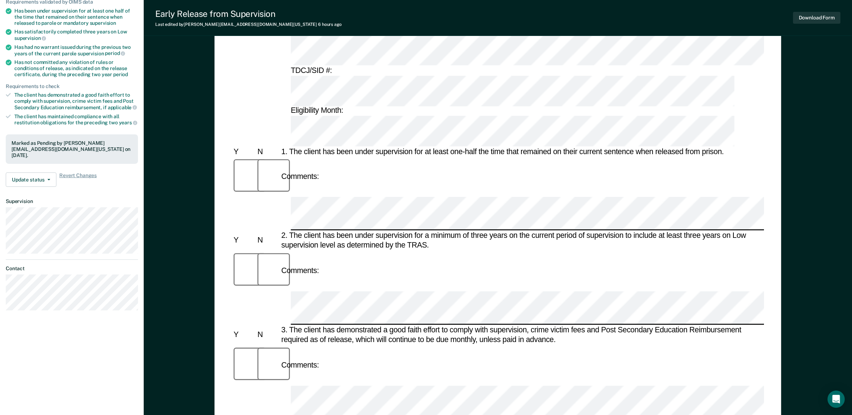
scroll to position [270, 0]
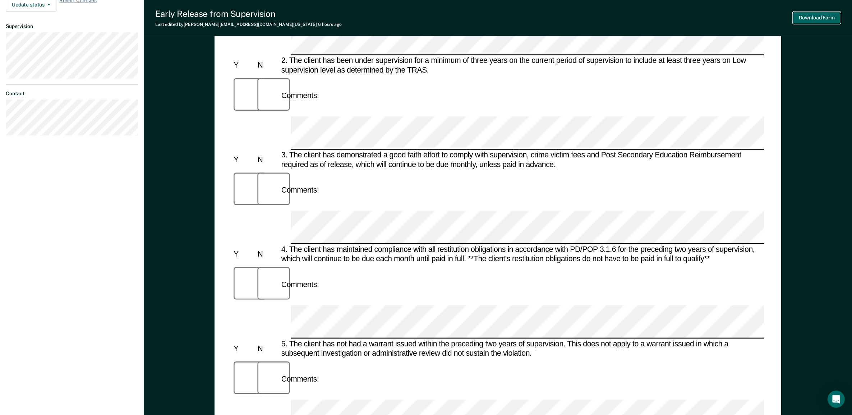
click at [811, 17] on button "Download Form" at bounding box center [816, 18] width 47 height 12
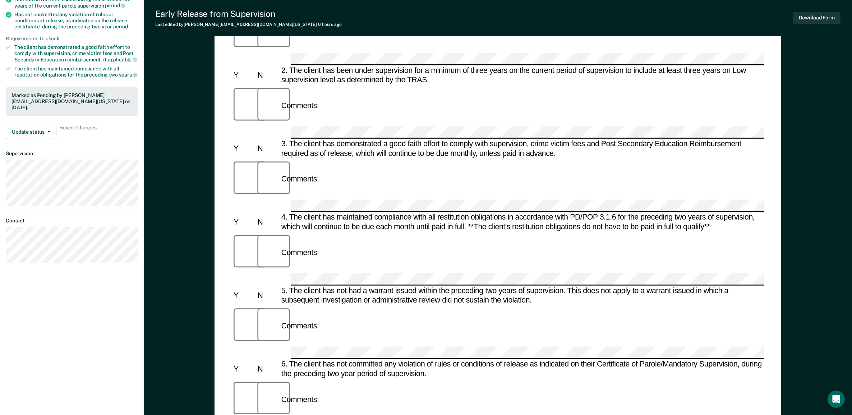
scroll to position [0, 0]
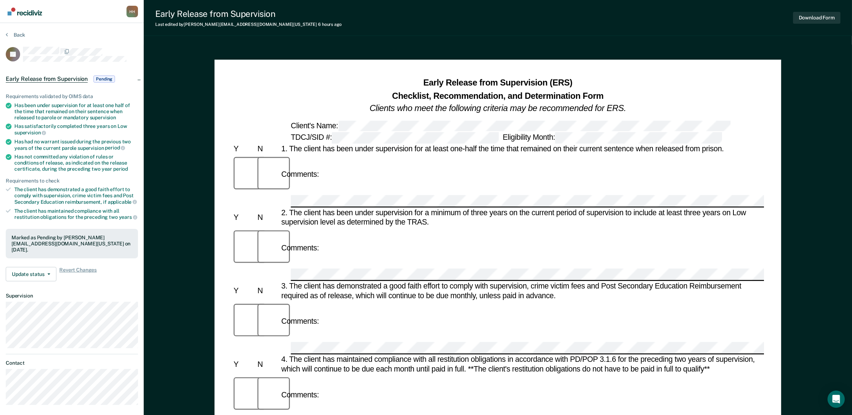
click at [17, 31] on section "Back FF Early Release from Supervision Pending Requirements validated by OIMS d…" at bounding box center [72, 221] width 144 height 396
click at [17, 33] on button "Back" at bounding box center [15, 35] width 19 height 6
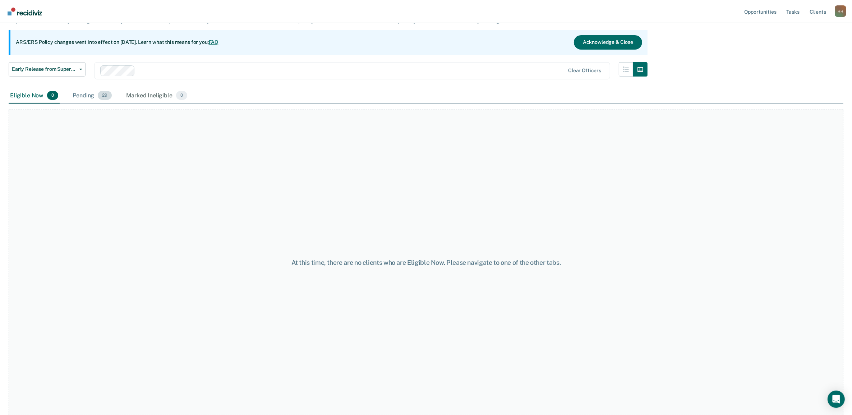
click at [86, 101] on div "Pending 29" at bounding box center [92, 96] width 42 height 16
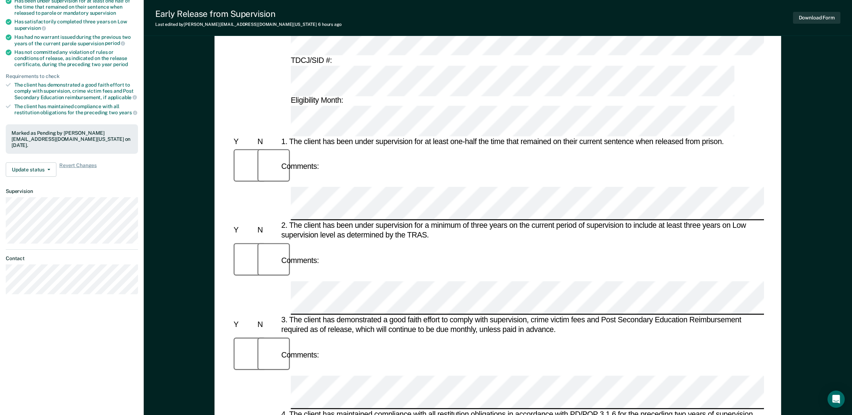
scroll to position [180, 0]
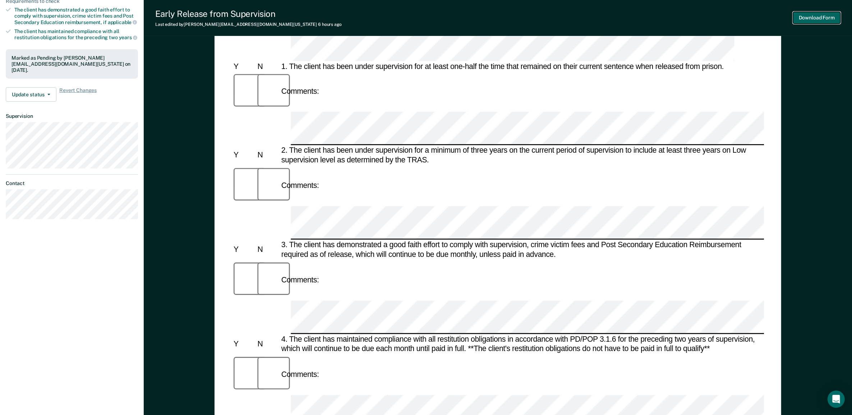
click at [807, 20] on button "Download Form" at bounding box center [816, 18] width 47 height 12
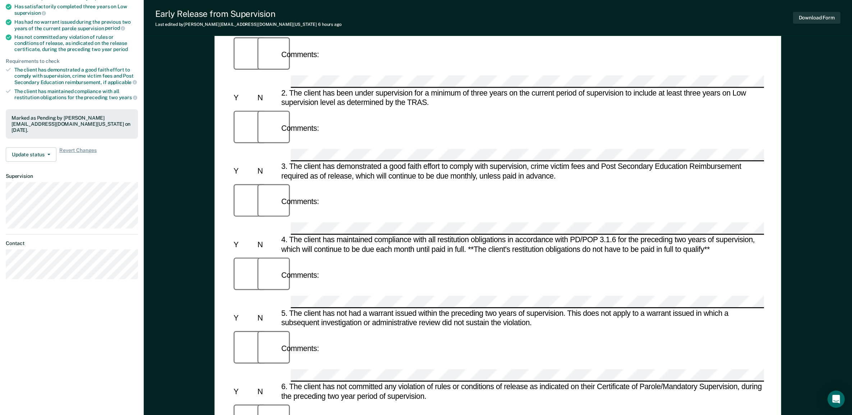
scroll to position [135, 0]
